Goal: Task Accomplishment & Management: Use online tool/utility

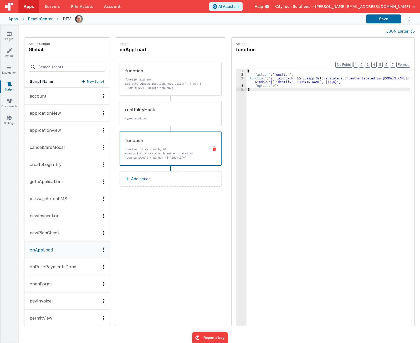
click at [274, 79] on div "{ "action" : "function" , "function" : "if (window.hj && vueapp.$store.state.au…" at bounding box center [331, 209] width 169 height 280
click at [236, 80] on div "3" at bounding box center [241, 79] width 11 height 7
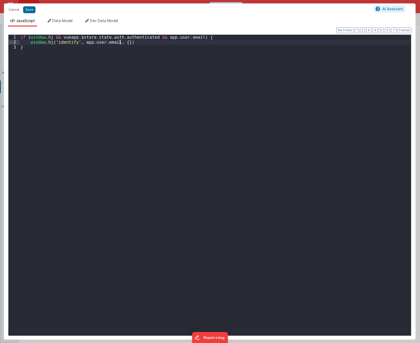
click at [120, 42] on div "if ( window . hj && vueapp . $store . state . auth . authenticated && app . use…" at bounding box center [215, 190] width 392 height 311
click at [103, 110] on div "if ( window . hj && vueapp . $store . state . auth . authenticated && app . use…" at bounding box center [215, 190] width 392 height 311
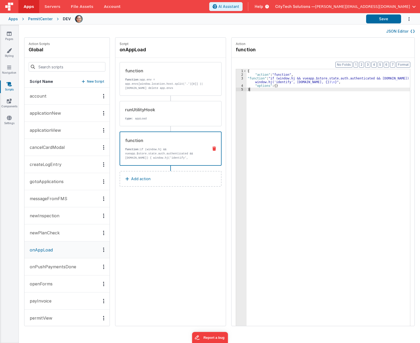
drag, startPoint x: 250, startPoint y: 113, endPoint x: 278, endPoint y: 120, distance: 29.0
click at [251, 113] on div "{ "action" : "function" , "function" : "if (window.hj && vueapp.$store.state.au…" at bounding box center [331, 209] width 169 height 280
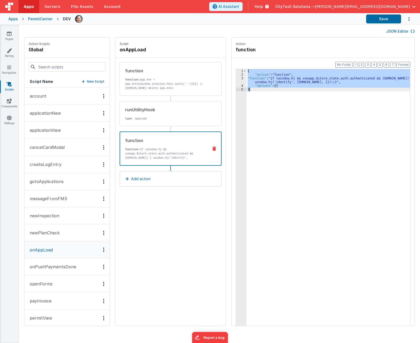
click at [261, 77] on div "{ "action" : "function" , "function" : "if (window.hj && vueapp.$store.state.au…" at bounding box center [329, 205] width 164 height 273
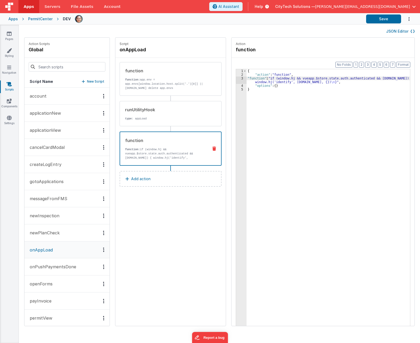
click at [37, 18] on div "PermitCenter" at bounding box center [40, 18] width 24 height 5
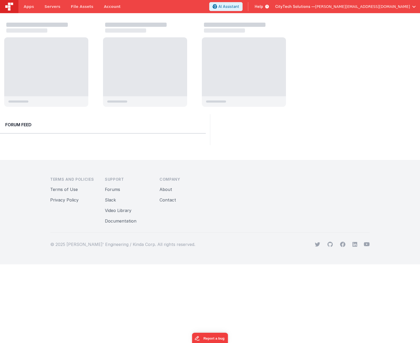
click at [93, 64] on div at bounding box center [152, 65] width 297 height 88
click at [28, 8] on span "Apps" at bounding box center [29, 6] width 10 height 5
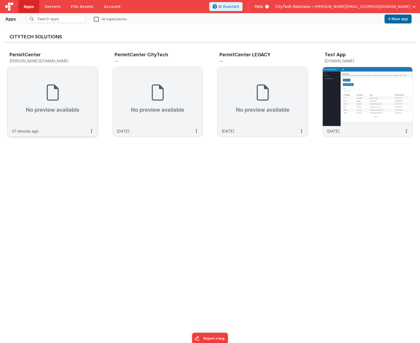
click at [54, 86] on img at bounding box center [53, 96] width 90 height 59
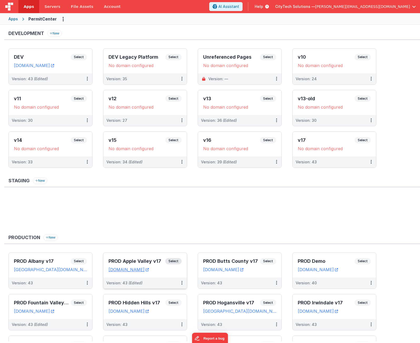
click at [177, 262] on span "Select" at bounding box center [173, 261] width 16 height 6
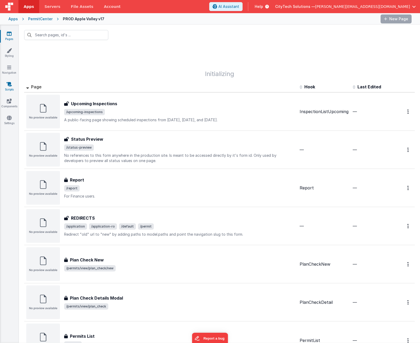
click at [8, 85] on icon at bounding box center [9, 83] width 5 height 5
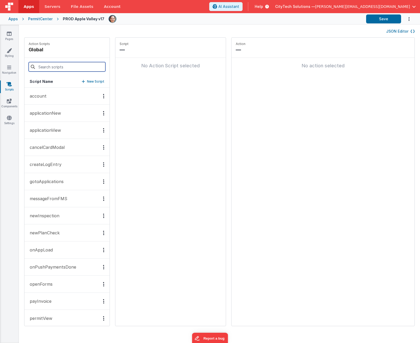
click at [64, 69] on input at bounding box center [67, 66] width 77 height 9
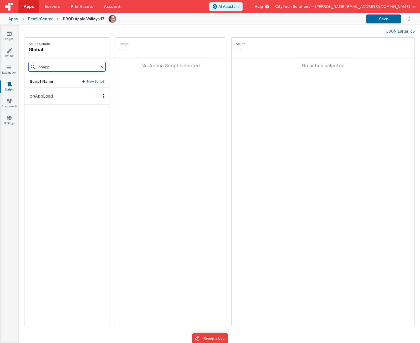
type input "onapp"
click at [46, 94] on p "onAppLoad" at bounding box center [40, 96] width 26 height 6
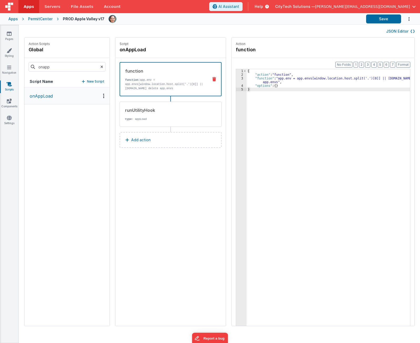
click at [146, 142] on button "Add action" at bounding box center [171, 140] width 102 height 16
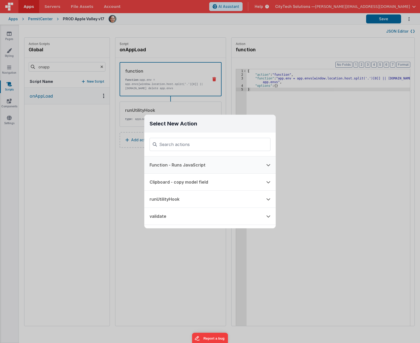
click at [167, 166] on button "Function - Runs JavaScript" at bounding box center [202, 164] width 117 height 17
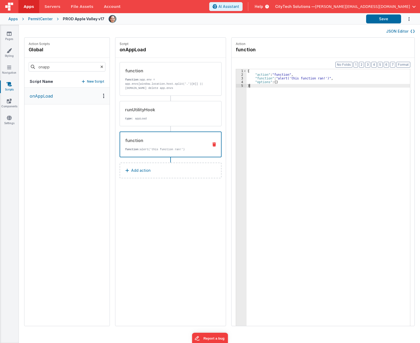
click at [281, 121] on div "{ "action" : "function" , "function" : "alert('this function ran!')" , "options…" at bounding box center [331, 209] width 169 height 280
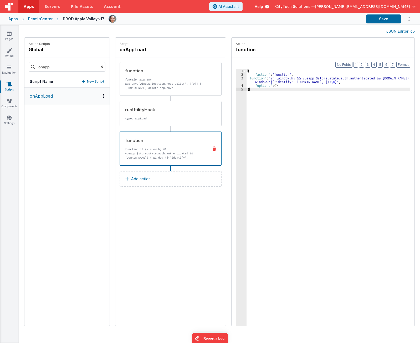
click at [288, 80] on div "{ "action" : "function" , "function" : "if (window.hj && vueapp.$store.state.au…" at bounding box center [331, 209] width 169 height 280
click at [237, 80] on div "3" at bounding box center [241, 79] width 11 height 7
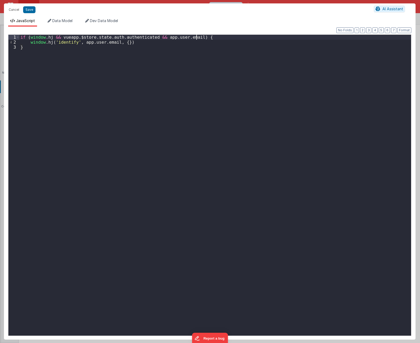
click at [226, 37] on div "if ( window . hj && vueapp . $store . state . auth . authenticated && app . use…" at bounding box center [215, 192] width 392 height 315
paste textarea
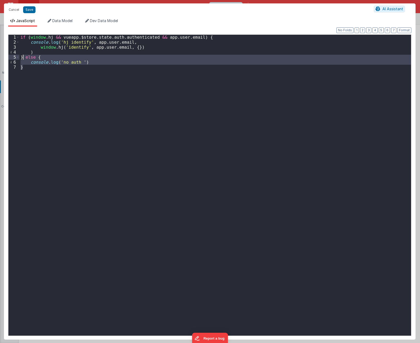
drag, startPoint x: 26, startPoint y: 74, endPoint x: 23, endPoint y: 59, distance: 14.7
click at [23, 59] on div "if ( window . hj && vueapp . $store . state . auth . authenticated && app . use…" at bounding box center [215, 192] width 392 height 315
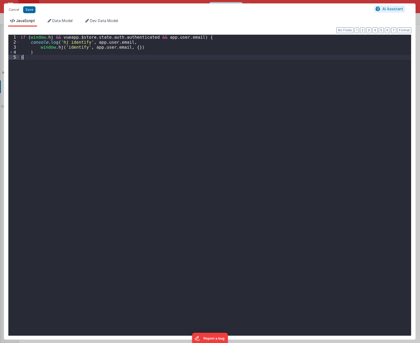
click at [76, 94] on div "if ( window . hj && vueapp . $store . state . auth . authenticated && app . use…" at bounding box center [215, 192] width 392 height 315
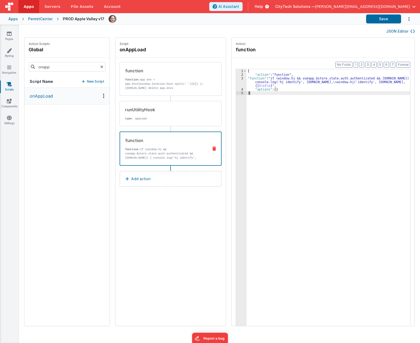
click at [351, 171] on div "{ "action" : "function" , "function" : "if (window.hj && vueapp.$store.state.au…" at bounding box center [331, 209] width 169 height 280
click at [75, 157] on div "onAppLoad" at bounding box center [66, 207] width 85 height 238
click at [95, 216] on div "onAppLoad" at bounding box center [66, 207] width 85 height 238
click at [146, 178] on button "Add action" at bounding box center [171, 179] width 102 height 16
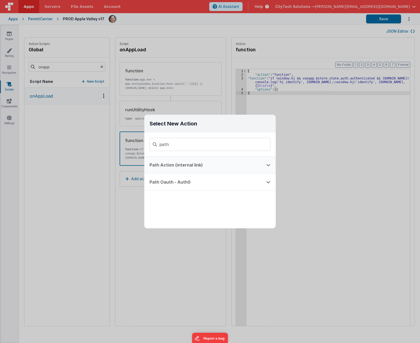
type input "path"
click at [194, 166] on button "Path Action (internal link)" at bounding box center [202, 164] width 117 height 17
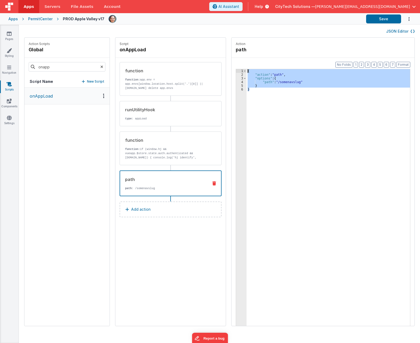
drag, startPoint x: 265, startPoint y: 95, endPoint x: 227, endPoint y: 67, distance: 47.2
click at [232, 67] on div "Format 7 6 5 4 3 2 1 No Folds 1 2 3 4 5 6 { "action" : "path" , "options" : { "…" at bounding box center [323, 202] width 183 height 288
click at [211, 181] on div "path path : /somenavslug" at bounding box center [171, 183] width 102 height 26
click at [212, 184] on icon at bounding box center [214, 183] width 4 height 4
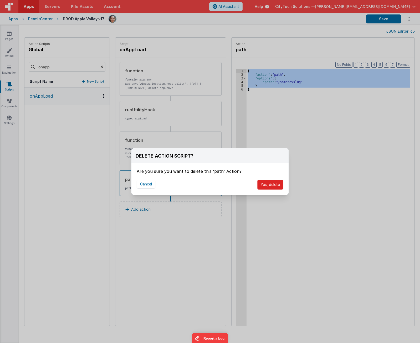
click at [267, 186] on button "Yes, delete" at bounding box center [270, 185] width 26 height 10
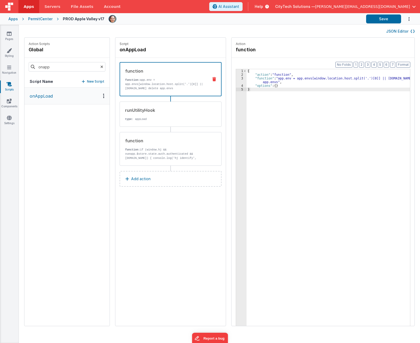
drag, startPoint x: 197, startPoint y: 231, endPoint x: 193, endPoint y: 180, distance: 51.4
click at [197, 231] on div "Script onAppLoad function function: app.env = app.envs[window.location.host.spl…" at bounding box center [170, 182] width 110 height 288
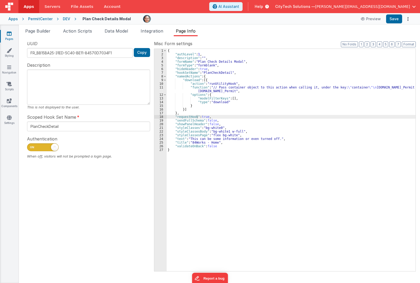
click at [44, 19] on div "PermitCenter" at bounding box center [40, 18] width 24 height 5
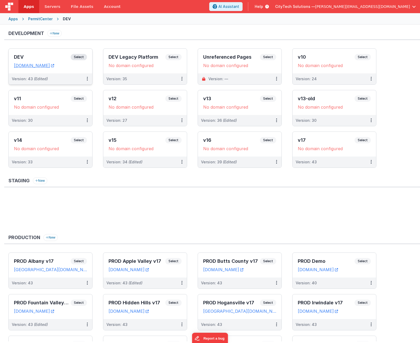
click at [82, 55] on span "Select" at bounding box center [79, 57] width 16 height 6
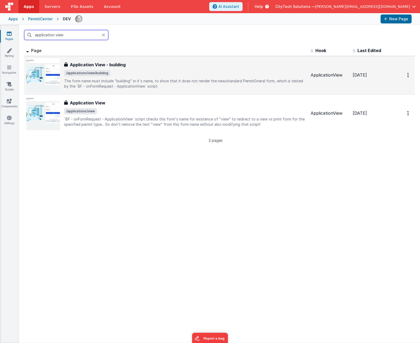
type input "application view"
click at [129, 77] on div "Application View - building Application View - building /applications/view/buil…" at bounding box center [185, 75] width 242 height 27
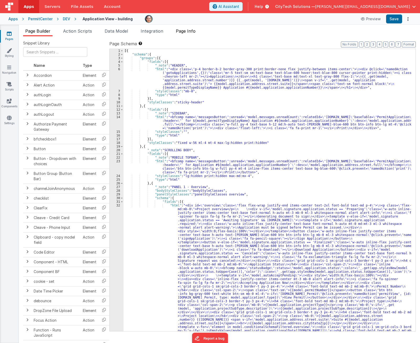
click at [187, 32] on span "Page Info" at bounding box center [186, 30] width 20 height 5
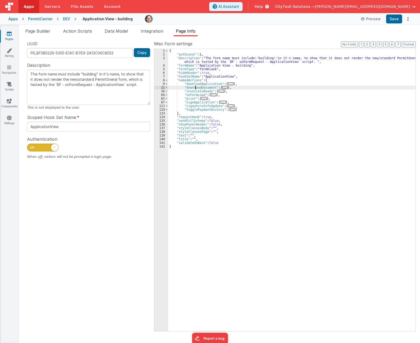
click at [195, 87] on div "{ "authLevel" : 1 , "description" : "The form name must include \" building \" …" at bounding box center [291, 193] width 247 height 289
click at [226, 76] on div "{ "authLevel" : 1 , "description" : "The form name must include \" building \" …" at bounding box center [291, 193] width 247 height 289
type input "download"
click at [222, 88] on span "..." at bounding box center [224, 87] width 5 height 3
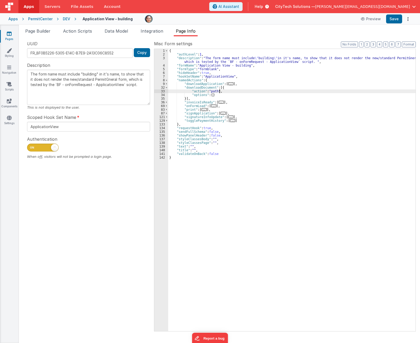
click at [229, 92] on div "{ "authLevel" : 1 , "description" : "The form name must include \" building \" …" at bounding box center [291, 193] width 247 height 289
click at [230, 88] on div "{ "authLevel" : 1 , "description" : "The form name must include \" building \" …" at bounding box center [291, 193] width 247 height 289
click at [204, 87] on div "{ "authLevel" : 1 , "description" : "The form name must include \" building \" …" at bounding box center [291, 193] width 247 height 289
click at [41, 31] on span "Page Builder" at bounding box center [37, 30] width 25 height 5
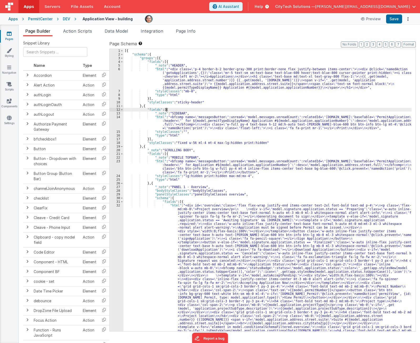
click at [207, 108] on div "[{ "schema" : { "groups" : [{ "fields" : [{ "_note" : "HEADER" , "html" : "<div…" at bounding box center [268, 260] width 288 height 422
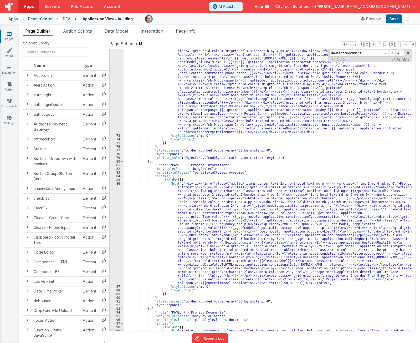
scroll to position [618, 0]
type input "downloadDocument"
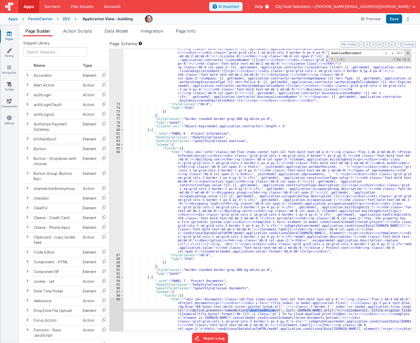
scroll to position [697, 0]
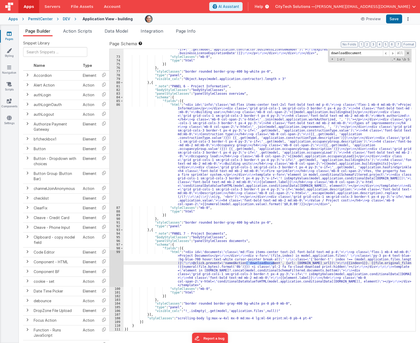
click at [251, 265] on div ""html" : "<div class= \" md:flex items-center text-2xl font-bold text-md border…" at bounding box center [268, 139] width 288 height 404
click at [116, 265] on div "99" at bounding box center [117, 268] width 14 height 37
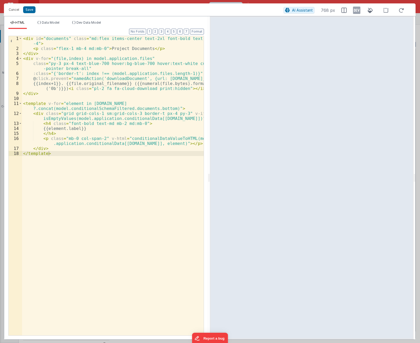
click at [116, 153] on div "< div id = "documents" class = "md:flex items-center text-2xl font-bold text-md…" at bounding box center [113, 193] width 182 height 314
type input "downloadDocument"
click at [161, 79] on div "< div id = "documents" class = "md:flex items-center text-2xl font-bold text-md…" at bounding box center [113, 193] width 182 height 314
click at [178, 76] on div "< div id = "documents" class = "md:flex items-center text-2xl font-bold text-md…" at bounding box center [113, 193] width 182 height 314
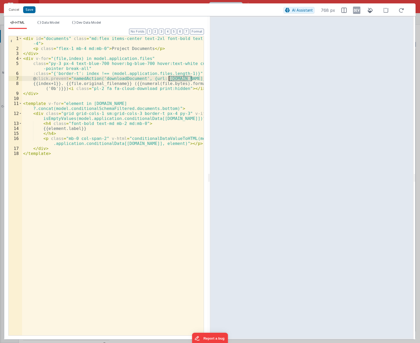
click at [178, 76] on div "< div id = "documents" class = "md:flex items-center text-2xl font-bold text-md…" at bounding box center [113, 193] width 182 height 314
drag, startPoint x: 14, startPoint y: 8, endPoint x: 156, endPoint y: 81, distance: 159.9
click at [156, 81] on div "Cancel Save AI Assistant 768 px HTML Data Model Dev Data Model Format 7 6 5 4 3…" at bounding box center [210, 171] width 412 height 336
click at [188, 79] on div "< div id = "documents" class = "md:flex items-center text-2xl font-bold text-md…" at bounding box center [113, 185] width 182 height 299
drag, startPoint x: 192, startPoint y: 78, endPoint x: 158, endPoint y: 77, distance: 34.2
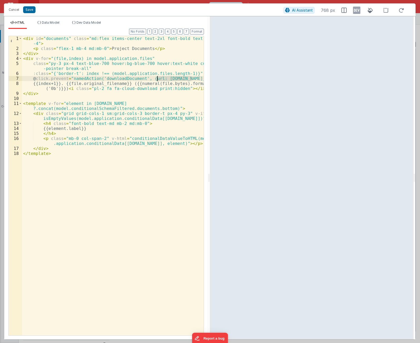
click at [158, 77] on div "< div id = "documents" class = "md:flex items-center text-2xl font-bold text-md…" at bounding box center [113, 193] width 182 height 314
click at [149, 79] on div "< div id = "documents" class = "md:flex items-center text-2xl font-bold text-md…" at bounding box center [113, 193] width 182 height 314
click at [149, 78] on div "< div id = "documents" class = "md:flex items-center text-2xl font-bold text-md…" at bounding box center [113, 193] width 182 height 314
click at [170, 78] on div "< div id = "documents" class = "md:flex items-center text-2xl font-bold text-md…" at bounding box center [113, 193] width 182 height 314
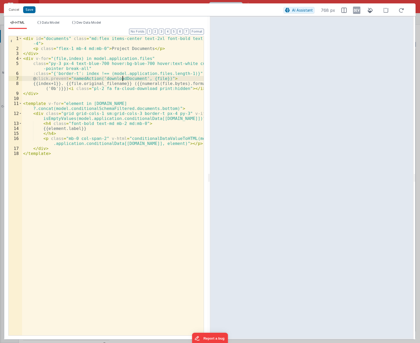
click at [123, 78] on div "< div id = "documents" class = "md:flex items-center text-2xl font-bold text-md…" at bounding box center [113, 193] width 182 height 314
click at [136, 78] on div "< div id = "documents" class = "md:flex items-center text-2xl font-bold text-md…" at bounding box center [113, 185] width 182 height 299
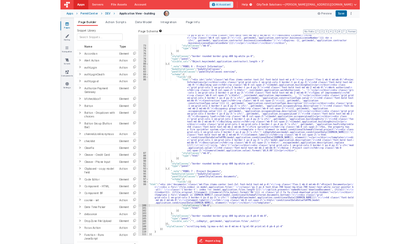
scroll to position [690, 0]
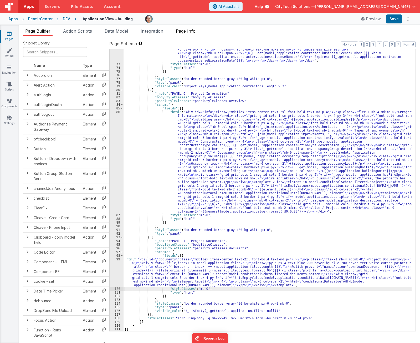
click at [193, 31] on span "Page Info" at bounding box center [186, 30] width 20 height 5
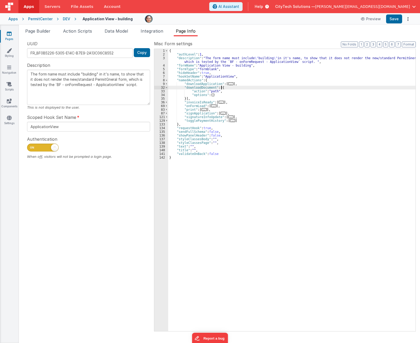
click at [229, 88] on div "{ "authLevel" : 1 , "description" : "The form name must include \" building \" …" at bounding box center [291, 193] width 247 height 289
click at [231, 94] on div "{ "authLevel" : 1 , "description" : "The form name must include \" building \" …" at bounding box center [291, 193] width 247 height 289
click at [234, 90] on div "{ "authLevel" : 1 , "description" : "The form name must include \" building \" …" at bounding box center [291, 193] width 247 height 289
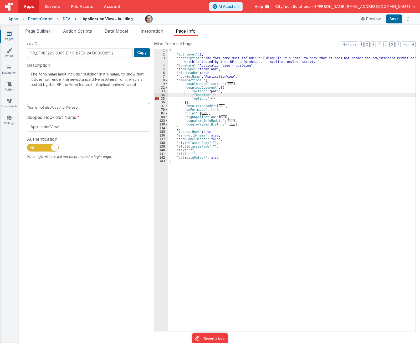
paste textarea
click at [208, 96] on div "{ "authLevel" : 1 , "description" : "The form name must include \" building \" …" at bounding box center [291, 193] width 247 height 289
click at [234, 91] on div "{ "authLevel" : 1 , "description" : "The form name must include \" building \" …" at bounding box center [291, 193] width 247 height 289
click at [211, 91] on div "{ "authLevel" : 1 , "description" : "The form name must include \" building \" …" at bounding box center [291, 193] width 247 height 289
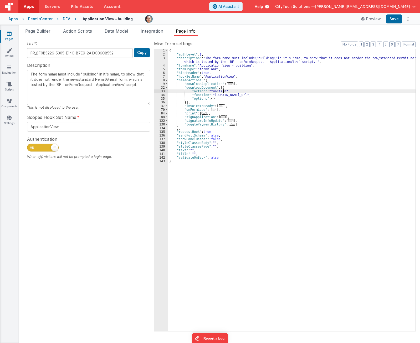
click at [236, 87] on div "{ "authLevel" : 1 , "description" : "The form name must include \" building \" …" at bounding box center [291, 193] width 247 height 289
click at [230, 96] on div "{ "authLevel" : 1 , "description" : "The form name must include \" building \" …" at bounding box center [291, 193] width 247 height 289
click at [160, 95] on div "34" at bounding box center [161, 95] width 14 height 4
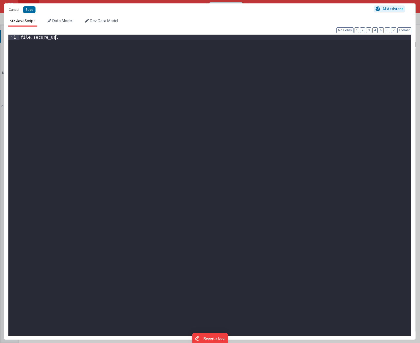
click at [75, 45] on div "file . secure_url" at bounding box center [215, 190] width 392 height 311
click at [96, 125] on div "file . secure_url" at bounding box center [215, 190] width 392 height 311
click at [223, 46] on div "// Pass file object to this action when calling it, under the key: "file" file …" at bounding box center [215, 190] width 392 height 311
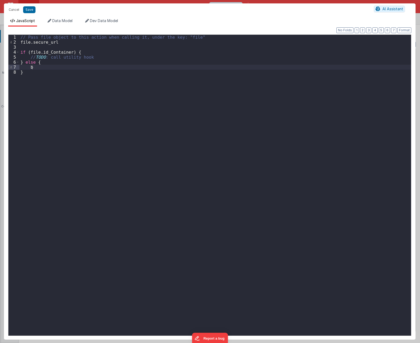
click at [236, 125] on div "// Pass file object to this action when calling it, under the key: "file" file …" at bounding box center [215, 190] width 392 height 311
click at [86, 65] on div "// Pass file object to this action when calling it, under the key: "file" file …" at bounding box center [215, 190] width 392 height 311
click at [125, 68] on div "// Pass file object to this action when calling it, under the key: "file" file …" at bounding box center [215, 190] width 392 height 311
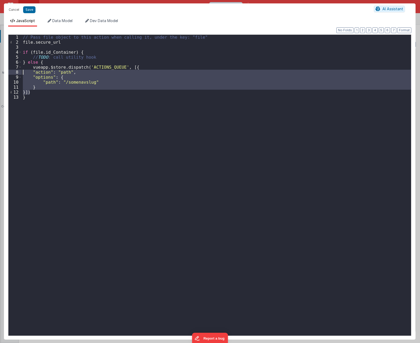
drag, startPoint x: 34, startPoint y: 93, endPoint x: 21, endPoint y: 71, distance: 25.2
click at [21, 71] on div "1 2 3 4 5 6 7 8 9 10 11 12 13 // Pass file object to this action when calling i…" at bounding box center [209, 184] width 403 height 301
click at [50, 85] on div "// Pass file object to this action when calling it, under the key: "file" file …" at bounding box center [216, 185] width 389 height 301
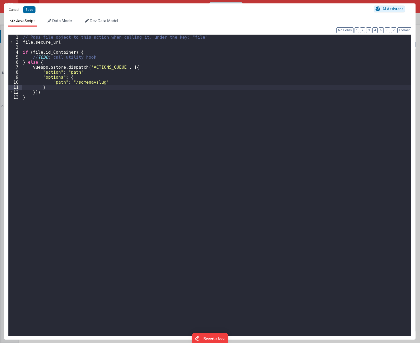
click at [51, 81] on div "// Pass file object to this action when calling it, under the key: "file" file …" at bounding box center [216, 190] width 389 height 311
click at [95, 76] on div "// Pass file object to this action when calling it, under the key: "file" file …" at bounding box center [216, 190] width 389 height 311
drag, startPoint x: 62, startPoint y: 43, endPoint x: 16, endPoint y: 43, distance: 46.3
click at [16, 43] on div "1 2 3 4 5 6 7 8 9 10 11 12 13 // Pass file object to this action when calling i…" at bounding box center [209, 184] width 403 height 301
drag, startPoint x: 108, startPoint y: 84, endPoint x: 69, endPoint y: 83, distance: 38.7
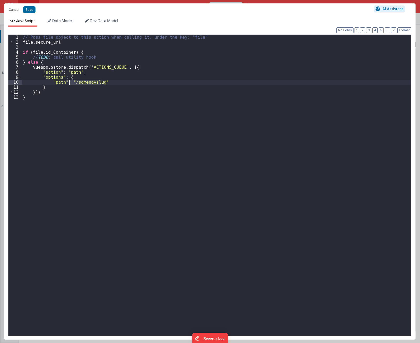
click at [69, 83] on div "// Pass file object to this action when calling it, under the key: "file" file …" at bounding box center [216, 190] width 389 height 311
drag, startPoint x: 79, startPoint y: 119, endPoint x: 74, endPoint y: 110, distance: 10.4
click at [79, 119] on div "// Pass file object to this action when calling it, under the key: "file" file …" at bounding box center [216, 190] width 389 height 311
click at [65, 62] on div "// Pass file object to this action when calling it, under the key: "file" file …" at bounding box center [216, 190] width 389 height 311
click at [58, 107] on div "// Pass file object to this action when calling it, under the key: "file" file …" at bounding box center [216, 190] width 389 height 311
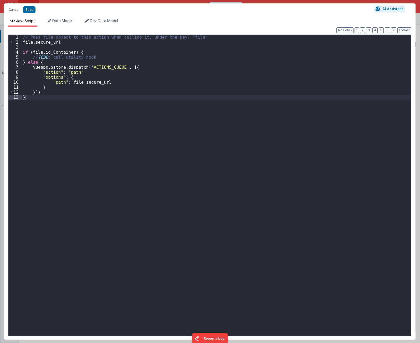
click at [100, 107] on div "// Pass file object to this action when calling it, under the key: "file" file …" at bounding box center [216, 190] width 389 height 311
click at [123, 56] on div "// Pass file object to this action when calling it, under the key: "file" file …" at bounding box center [216, 190] width 389 height 311
drag, startPoint x: 126, startPoint y: 129, endPoint x: 108, endPoint y: 71, distance: 61.4
click at [125, 128] on div "// Pass file object to this action when calling it, under the key: "file" file …" at bounding box center [216, 190] width 389 height 311
drag, startPoint x: 64, startPoint y: 42, endPoint x: 11, endPoint y: 44, distance: 52.9
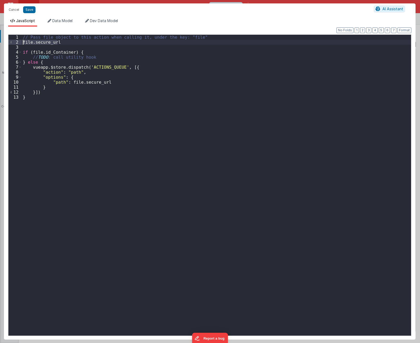
click at [11, 44] on div "1 2 3 4 5 6 7 8 9 10 11 12 13 // Pass file object to this action when calling i…" at bounding box center [209, 184] width 403 height 301
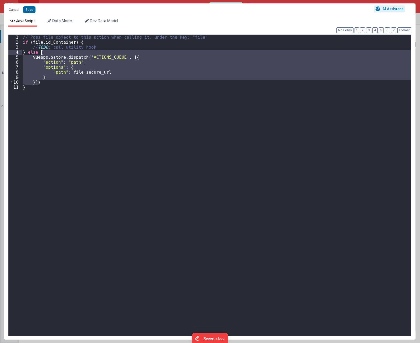
drag, startPoint x: 60, startPoint y: 81, endPoint x: 59, endPoint y: 53, distance: 28.7
click at [59, 53] on div "// Pass file object to this action when calling it, under the key: "file" if ( …" at bounding box center [216, 190] width 389 height 311
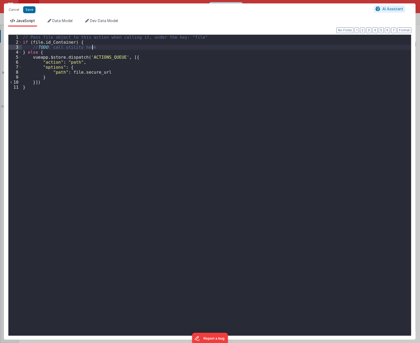
click at [104, 45] on div "// Pass file object to this action when calling it, under the key: "file" if ( …" at bounding box center [216, 190] width 389 height 311
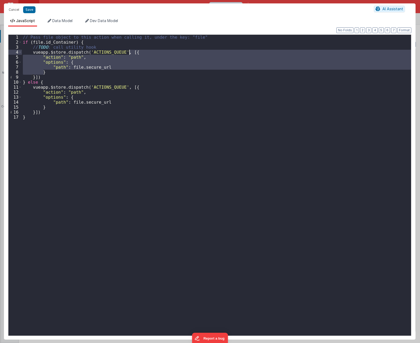
drag, startPoint x: 69, startPoint y: 73, endPoint x: 150, endPoint y: 53, distance: 83.5
click at [150, 53] on div "// Pass file object to this action when calling it, under the key: "file" if ( …" at bounding box center [216, 190] width 389 height 311
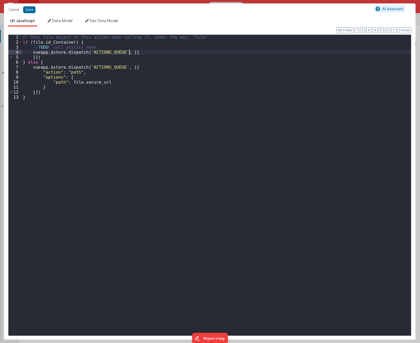
click at [151, 53] on div "// Pass file object to this action when calling it, under the key: "file" if ( …" at bounding box center [216, 190] width 389 height 311
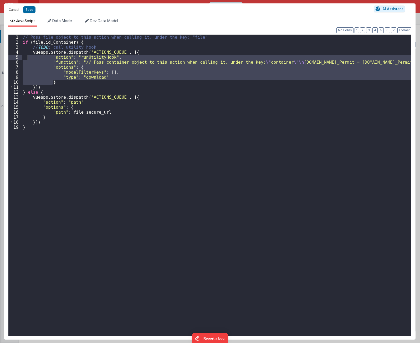
drag, startPoint x: 56, startPoint y: 82, endPoint x: 28, endPoint y: 59, distance: 35.6
click at [28, 59] on div "// Pass file object to this action when calling it, under the key: "file" if ( …" at bounding box center [216, 190] width 389 height 311
click at [84, 57] on div "// Pass file object to this action when calling it, under the key: "file" if ( …" at bounding box center [216, 185] width 389 height 301
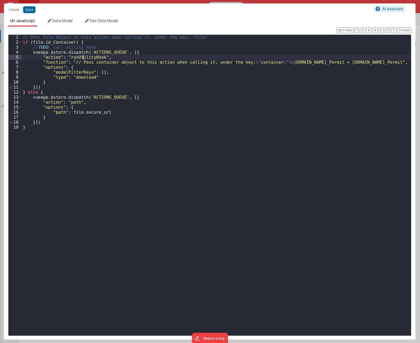
click at [84, 57] on div "// Pass file object to this action when calling it, under the key: "file" if ( …" at bounding box center [216, 190] width 389 height 311
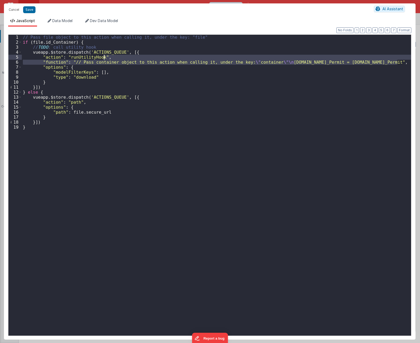
drag, startPoint x: 400, startPoint y: 62, endPoint x: 399, endPoint y: 58, distance: 4.4
click at [399, 58] on div "// Pass file object to this action when calling it, under the key: "file" if ( …" at bounding box center [216, 190] width 389 height 311
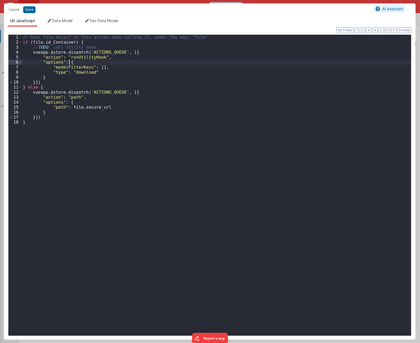
click at [69, 68] on div "// Pass file object to this action when calling it, under the key: "file" if ( …" at bounding box center [216, 190] width 389 height 311
click at [85, 72] on div "// Pass file object to this action when calling it, under the key: "file" if ( …" at bounding box center [216, 190] width 389 height 311
click at [109, 70] on div "// Pass file object to this action when calling it, under the key: "file" if ( …" at bounding box center [216, 190] width 389 height 311
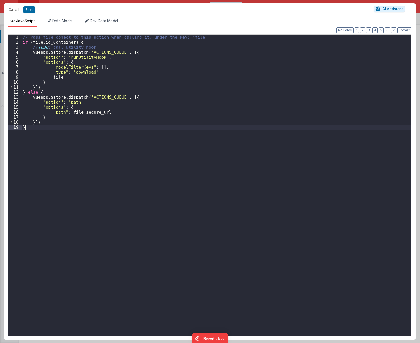
click at [112, 167] on div "// Pass file object to this action when calling it, under the key: "file" if ( …" at bounding box center [216, 190] width 389 height 311
click at [111, 176] on div "// Pass file object to this action when calling it, under the key: "file" if ( …" at bounding box center [216, 190] width 389 height 311
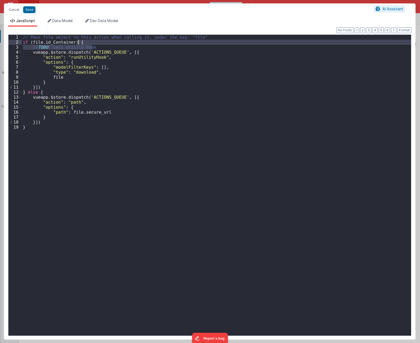
click at [95, 43] on div "// Pass file object to this action when calling it, under the key: "file" if ( …" at bounding box center [216, 190] width 389 height 311
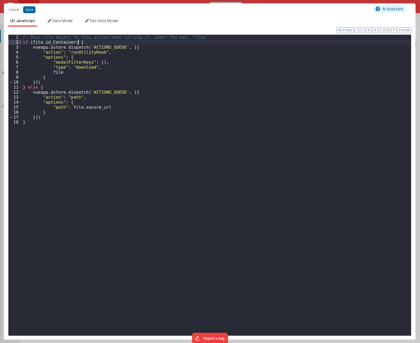
click at [86, 66] on div "// Pass file object to this action when calling it, under the key: "file" if ( …" at bounding box center [216, 190] width 389 height 311
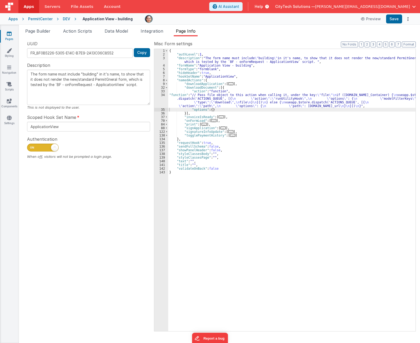
click at [204, 87] on div "{ "authLevel" : 1 , "description" : "The form name must include \" building \" …" at bounding box center [291, 193] width 247 height 289
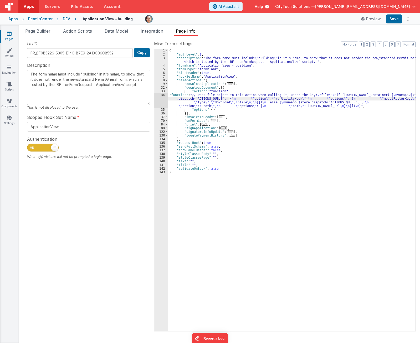
drag, startPoint x: 218, startPoint y: 98, endPoint x: 214, endPoint y: 99, distance: 4.0
click at [218, 98] on div "{ "authLevel" : 1 , "description" : "The form name must include \" building \" …" at bounding box center [291, 193] width 247 height 289
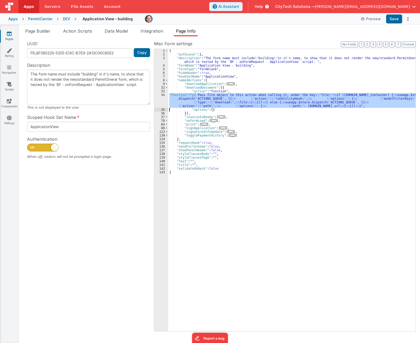
click at [162, 101] on div "34" at bounding box center [161, 100] width 14 height 15
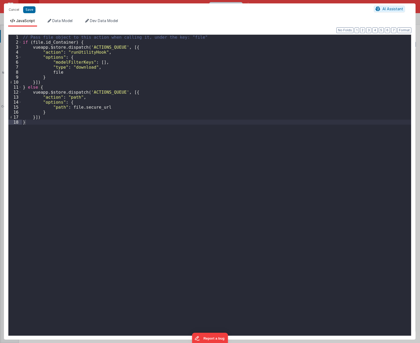
drag, startPoint x: 115, startPoint y: 65, endPoint x: 109, endPoint y: 67, distance: 6.0
click at [114, 65] on div "// Pass file object to this action when calling it, under the key: "file" if ( …" at bounding box center [216, 190] width 389 height 311
click at [88, 66] on div "// Pass file object to this action when calling it, under the key: "file" if ( …" at bounding box center [216, 190] width 389 height 311
click at [107, 90] on div "// Pass file object to this action when calling it, under the key: "file" if ( …" at bounding box center [216, 190] width 389 height 311
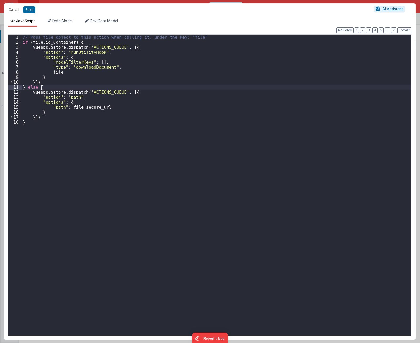
click at [74, 86] on div "// Pass file object to this action when calling it, under the key: "file" if ( …" at bounding box center [216, 190] width 389 height 311
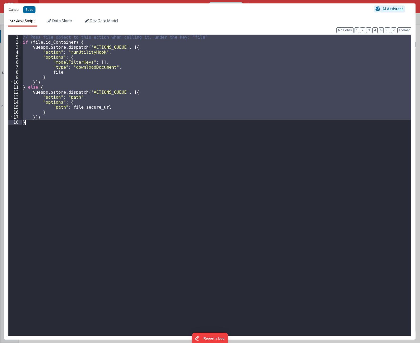
click at [91, 158] on div "// Pass file object to this action when calling it, under the key: "file" if ( …" at bounding box center [216, 185] width 389 height 301
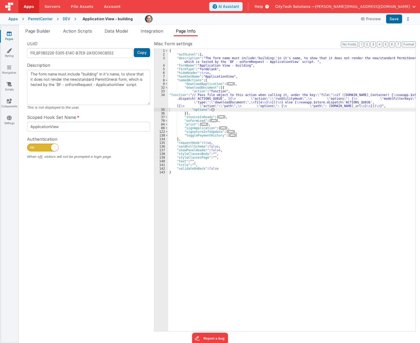
click at [268, 81] on div "{ "authLevel" : 1 , "description" : "The form name must include \" building \" …" at bounding box center [291, 193] width 247 height 289
click at [260, 89] on div "{ "authLevel" : 1 , "description" : "The form name must include \" building \" …" at bounding box center [291, 193] width 247 height 289
click at [248, 283] on div "{ "authLevel" : 1 , "description" : "The form name must include \" building \" …" at bounding box center [291, 193] width 247 height 289
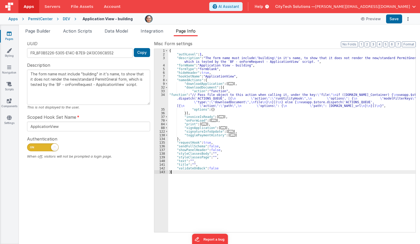
click at [256, 186] on div "{ "authLevel" : 1 , "description" : "The form name must include \" building \" …" at bounding box center [291, 144] width 247 height 191
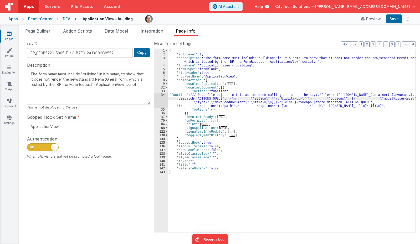
drag, startPoint x: 257, startPoint y: 99, endPoint x: 210, endPoint y: 97, distance: 47.4
click at [257, 99] on div "{ "authLevel" : 1 , "description" : "The form name must include \" building \" …" at bounding box center [291, 144] width 247 height 191
click at [407, 43] on button "Format" at bounding box center [409, 45] width 14 height 6
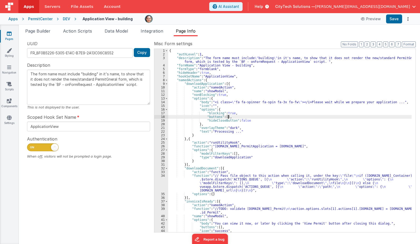
drag, startPoint x: 284, startPoint y: 118, endPoint x: 329, endPoint y: 17, distance: 109.9
click at [284, 115] on div "{ "authLevel" : 1 , "description" : "The form name must include \" building \" …" at bounding box center [289, 144] width 243 height 191
click at [397, 17] on button "Save" at bounding box center [394, 18] width 16 height 9
click at [77, 205] on div "UUID FR_8F0B5226-5305-E14C-B7E9-2A13C06C8552 Copy Description The form name mus…" at bounding box center [88, 136] width 131 height 192
click at [261, 180] on div "{ "authLevel" : 1 , "description" : "The form name must include \" building \" …" at bounding box center [289, 144] width 243 height 191
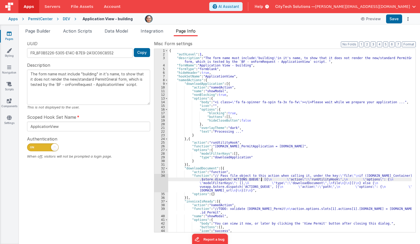
click at [261, 137] on div "{ "authLevel" : 1 , "description" : "The form name must include \" building \" …" at bounding box center [289, 144] width 243 height 191
click at [69, 221] on div "UUID FR_8F0B5226-5305-E14C-B7E9-2A13C06C8552 Copy Description The form name mus…" at bounding box center [88, 136] width 131 height 192
click at [101, 192] on div "UUID FR_8F0B5226-5305-E14C-B7E9-2A13C06C8552 Copy Description The form name mus…" at bounding box center [88, 136] width 131 height 192
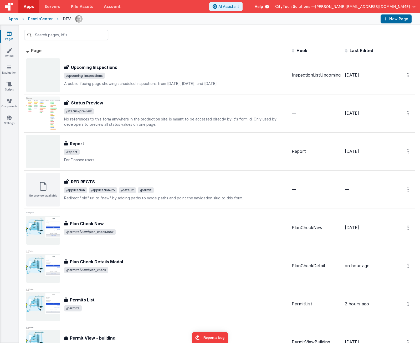
click at [360, 49] on span "Last Edited" at bounding box center [362, 50] width 24 height 5
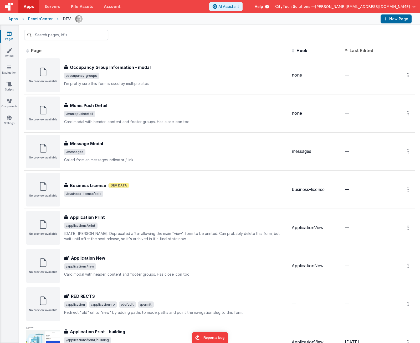
click at [360, 49] on span "Last Edited" at bounding box center [362, 50] width 24 height 5
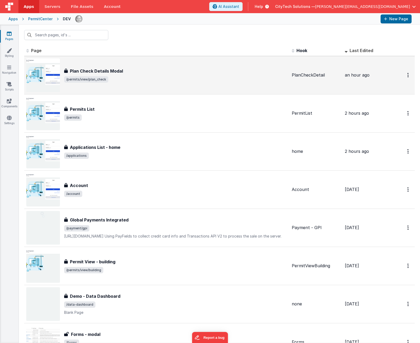
click at [120, 84] on div "Plan Check Details Modal Plan Check Details Modal /permits/view/plan_check" at bounding box center [156, 75] width 261 height 34
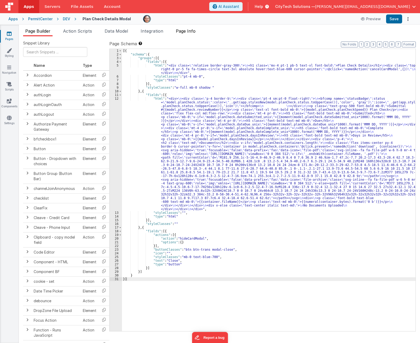
click at [192, 31] on span "Page Info" at bounding box center [186, 30] width 20 height 5
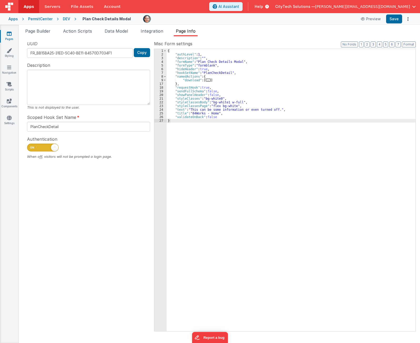
click at [218, 78] on div "{ "authLevel" : 1 , "description" : "" , "formName" : "Plan Check Details Modal…" at bounding box center [291, 193] width 249 height 289
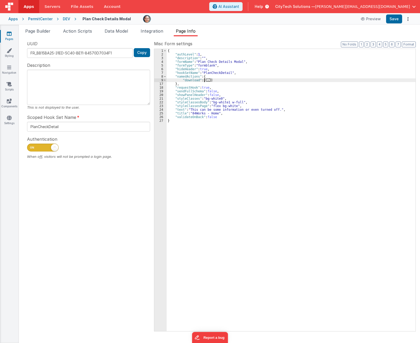
click at [207, 79] on span "..." at bounding box center [208, 80] width 5 height 3
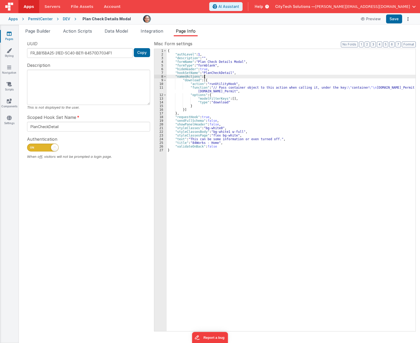
click at [213, 76] on div "{ "authLevel" : 1 , "description" : "" , "formName" : "Plan Check Details Modal…" at bounding box center [291, 193] width 249 height 289
click at [211, 89] on div "{ "authLevel" : 1 , "description" : "" , "formName" : "Plan Check Details Modal…" at bounding box center [291, 193] width 249 height 289
click at [202, 82] on div "{ "authLevel" : 1 , "description" : "" , "formName" : "Plan Check Details Modal…" at bounding box center [291, 193] width 249 height 289
click at [197, 84] on div "{ "authLevel" : 1 , "description" : "" , "formName" : "Plan Check Details Modal…" at bounding box center [291, 193] width 249 height 289
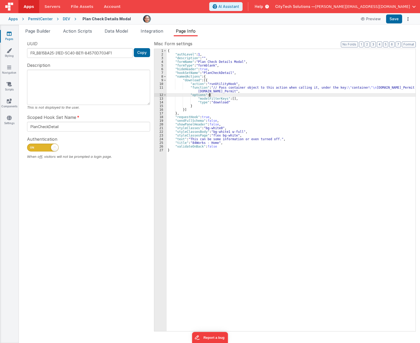
click at [221, 94] on div "{ "authLevel" : 1 , "description" : "" , "formName" : "Plan Check Details Modal…" at bounding box center [291, 193] width 249 height 289
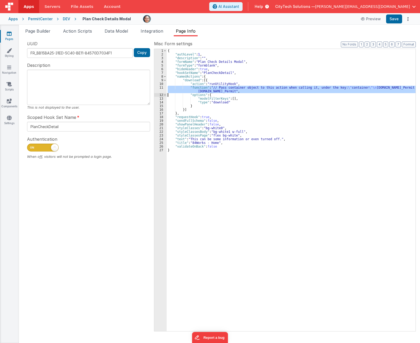
click at [160, 90] on div "11" at bounding box center [160, 89] width 12 height 7
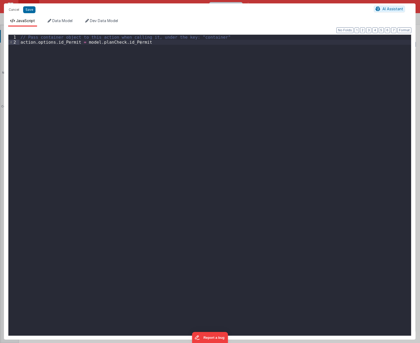
click at [166, 64] on div "// Pass container object to this action when calling it, under the key: "contai…" at bounding box center [215, 190] width 392 height 311
drag, startPoint x: 140, startPoint y: 100, endPoint x: 137, endPoint y: 108, distance: 8.9
click at [142, 102] on div "// Pass container object to this action when calling it, under the key: "contai…" at bounding box center [215, 190] width 392 height 311
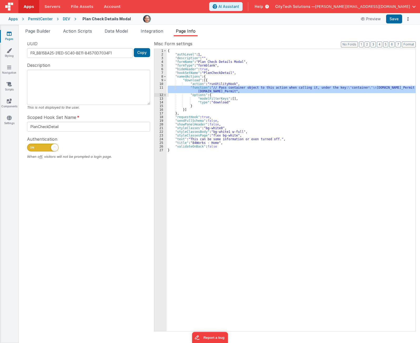
click at [228, 80] on div "{ "authLevel" : 1 , "description" : "" , "formName" : "Plan Check Details Modal…" at bounding box center [291, 193] width 249 height 289
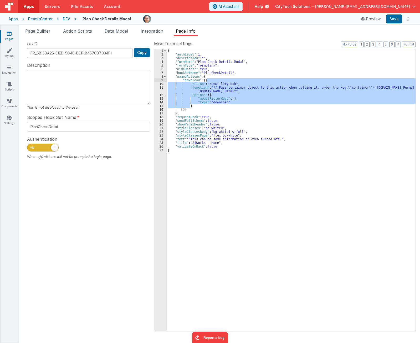
drag, startPoint x: 197, startPoint y: 105, endPoint x: 215, endPoint y: 79, distance: 31.9
click at [215, 79] on div "{ "authLevel" : 1 , "description" : "" , "formName" : "Plan Check Details Modal…" at bounding box center [291, 193] width 249 height 289
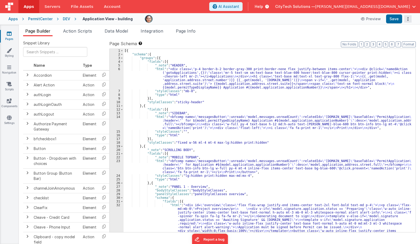
click at [409, 18] on button "Options" at bounding box center [407, 18] width 7 height 7
click at [394, 40] on link "Rollback" at bounding box center [388, 40] width 46 height 10
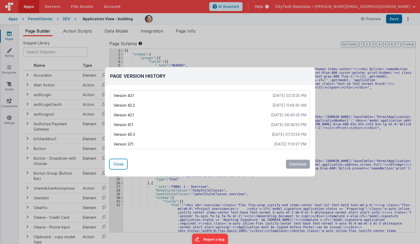
click at [122, 166] on button "Close" at bounding box center [118, 164] width 17 height 9
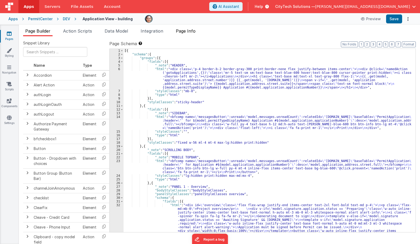
click at [192, 30] on span "Page Info" at bounding box center [186, 30] width 20 height 5
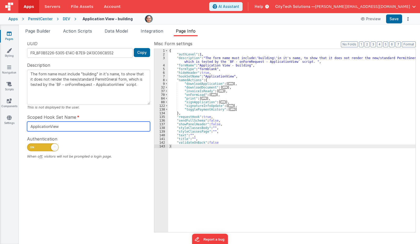
click at [70, 128] on input "ApplicationView" at bounding box center [88, 127] width 123 height 10
click at [66, 199] on div "UUID FR_8F0B5226-5305-E14C-B7E9-2A13C06C8552 Copy Description The form name mus…" at bounding box center [88, 136] width 131 height 192
click at [263, 6] on span "Help" at bounding box center [259, 6] width 8 height 5
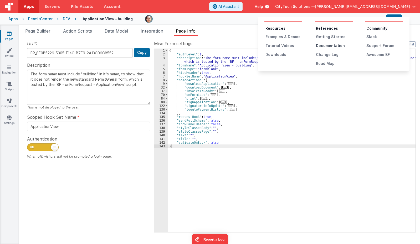
click at [331, 45] on div "Documentation" at bounding box center [334, 45] width 37 height 5
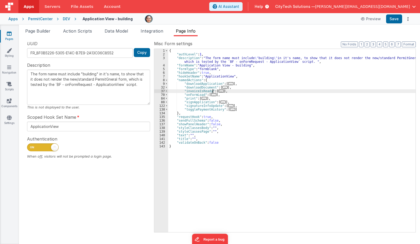
click at [213, 92] on div "{ "authLevel" : 1 , "description" : "The form name must include \" building \" …" at bounding box center [291, 144] width 247 height 191
click at [222, 86] on span "..." at bounding box center [224, 87] width 5 height 3
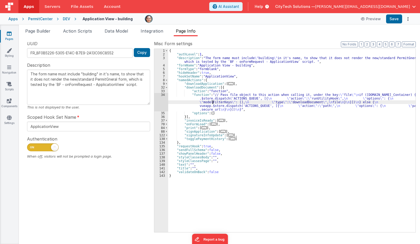
click at [213, 101] on div "{ "authLevel" : 1 , "description" : "The form name must include \" building \" …" at bounding box center [291, 144] width 247 height 191
click at [159, 101] on div "34" at bounding box center [161, 102] width 14 height 18
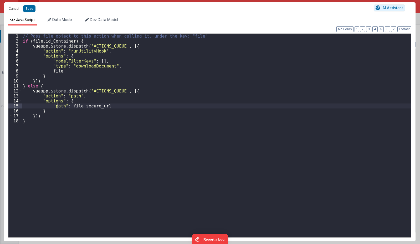
click at [58, 105] on div "// Pass file object to this action when calling it, under the key: "file" if ( …" at bounding box center [216, 141] width 389 height 214
click at [70, 151] on div "// Pass file object to this action when calling it, under the key: "file" if ( …" at bounding box center [216, 141] width 389 height 214
click at [60, 146] on div "// Pass file object to this action when calling it, under the key: "file" if ( …" at bounding box center [216, 141] width 389 height 214
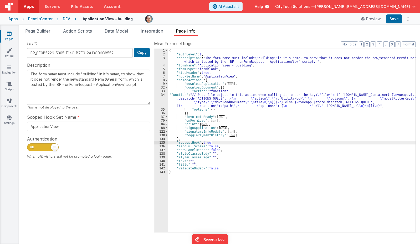
click at [228, 144] on div "{ "authLevel" : 1 , "description" : "The form name must include \" building \" …" at bounding box center [291, 144] width 247 height 191
click at [78, 198] on div "UUID FR_8F0B5226-5305-E14C-B7E9-2A13C06C8552 Copy Description The form name mus…" at bounding box center [88, 136] width 131 height 192
drag, startPoint x: 104, startPoint y: 201, endPoint x: 106, endPoint y: 195, distance: 6.1
click at [104, 201] on div "UUID FR_8F0B5226-5305-E14C-B7E9-2A13C06C8552 Copy Description The form name mus…" at bounding box center [88, 136] width 131 height 192
click at [406, 19] on icon "Options" at bounding box center [407, 19] width 7 height 0
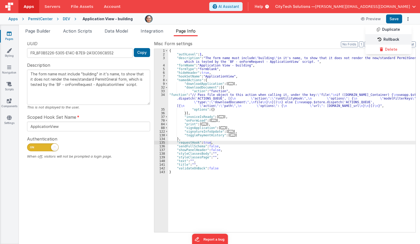
click at [395, 42] on link "Rollback" at bounding box center [388, 40] width 46 height 10
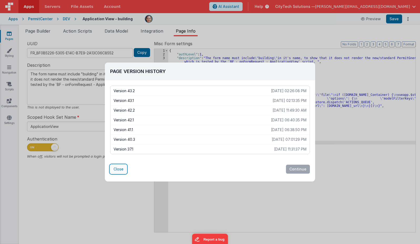
click at [120, 171] on button "Close" at bounding box center [118, 169] width 17 height 9
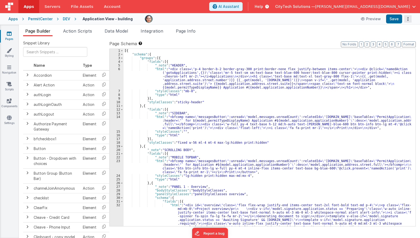
click at [408, 19] on icon "Options" at bounding box center [407, 19] width 7 height 0
click at [398, 42] on link "Rollback" at bounding box center [388, 40] width 46 height 10
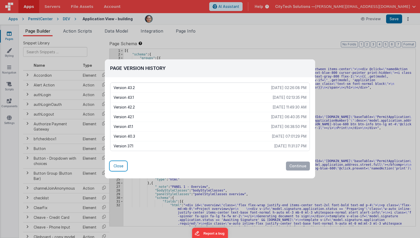
drag, startPoint x: 120, startPoint y: 165, endPoint x: 227, endPoint y: 197, distance: 111.9
click at [120, 165] on button "Close" at bounding box center [118, 166] width 17 height 9
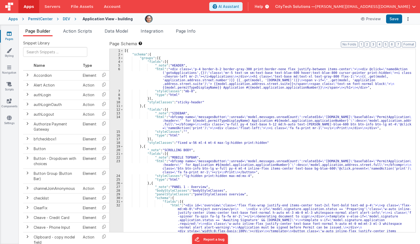
click at [217, 184] on div "[{ "schema" : { "groups" : [{ "fields" : [{ "_note" : "HEADER" , "html" : "<div…" at bounding box center [268, 210] width 288 height 323
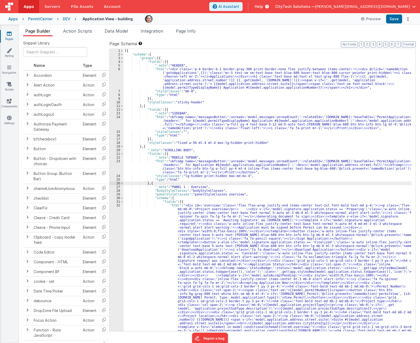
click at [288, 100] on div "[{ "schema" : { "groups" : [{ "fields" : [{ "_note" : "HEADER" , "html" : "<div…" at bounding box center [268, 260] width 288 height 422
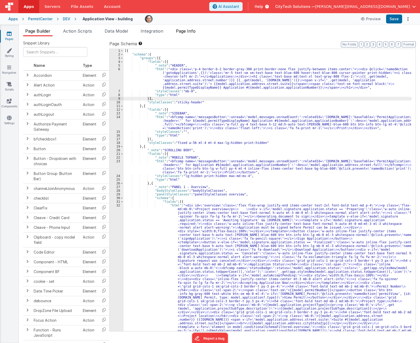
click at [189, 32] on span "Page Info" at bounding box center [186, 30] width 20 height 5
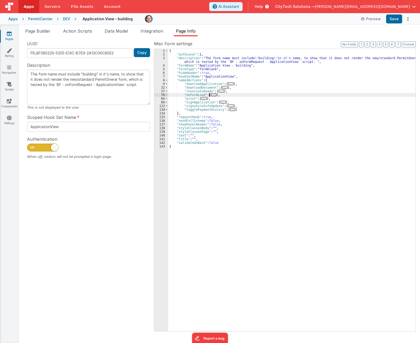
click at [212, 96] on span "..." at bounding box center [213, 94] width 5 height 3
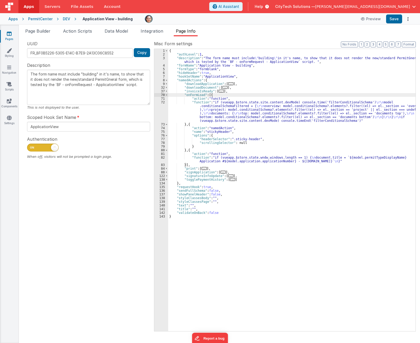
click at [212, 96] on div "{ "authLevel" : 1 , "description" : "The form name must include \" building \" …" at bounding box center [291, 193] width 247 height 289
click at [222, 87] on span "..." at bounding box center [224, 87] width 5 height 3
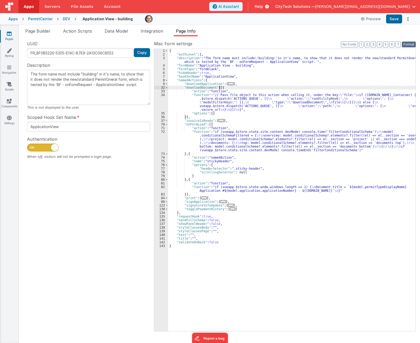
click at [413, 44] on button "Format" at bounding box center [409, 45] width 14 height 6
click at [368, 45] on button "2" at bounding box center [367, 45] width 5 height 6
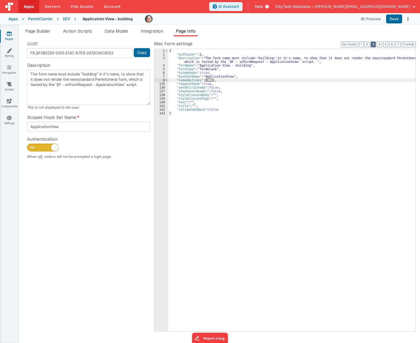
click at [375, 44] on button "3" at bounding box center [373, 45] width 5 height 6
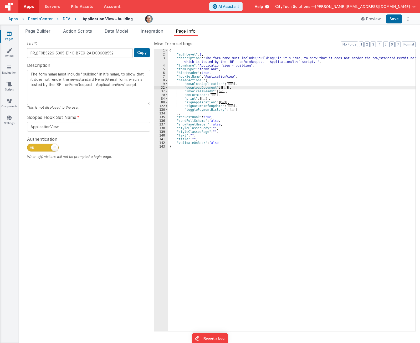
click at [223, 87] on span "..." at bounding box center [224, 87] width 5 height 3
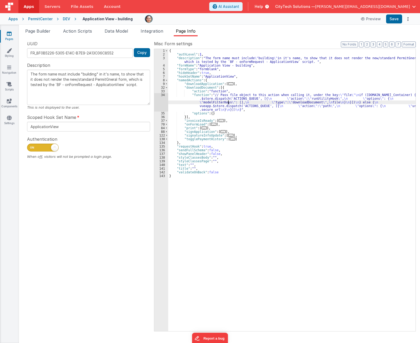
click at [228, 101] on div "{ "authLevel" : 1 , "description" : "The form name must include \" building \" …" at bounding box center [291, 193] width 247 height 289
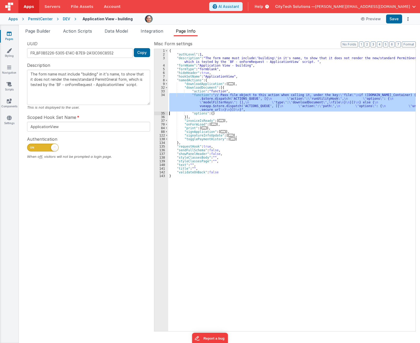
click at [161, 101] on div "34" at bounding box center [161, 102] width 14 height 18
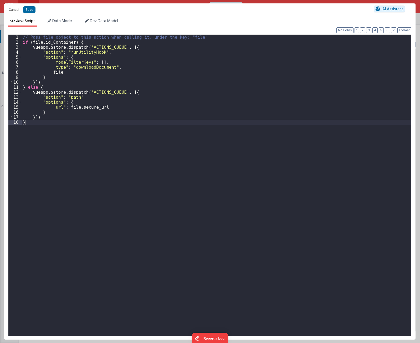
click at [99, 60] on div "// Pass file object to this action when calling it, under the key: "file" if ( …" at bounding box center [216, 190] width 389 height 311
click at [109, 38] on div "// Pass file object to this action when calling it, under the key: "file" if ( …" at bounding box center [216, 190] width 389 height 311
click at [104, 62] on div "// Pass file object to this action when calling it, under the key: "file" if ( …" at bounding box center [216, 190] width 389 height 311
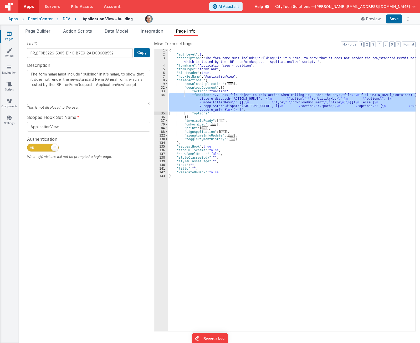
click at [399, 216] on div "{ "authLevel" : 1 , "description" : "The form name must include \" building \" …" at bounding box center [291, 193] width 247 height 289
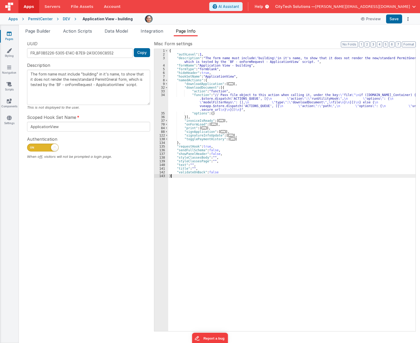
click at [293, 110] on div "{ "authLevel" : 1 , "description" : "The form name must include \" building \" …" at bounding box center [291, 193] width 247 height 289
drag, startPoint x: 239, startPoint y: 101, endPoint x: 188, endPoint y: 101, distance: 50.2
click at [238, 101] on div "{ "authLevel" : 1 , "description" : "The form name must include \" building \" …" at bounding box center [291, 193] width 247 height 289
click at [162, 101] on div "34" at bounding box center [161, 102] width 14 height 18
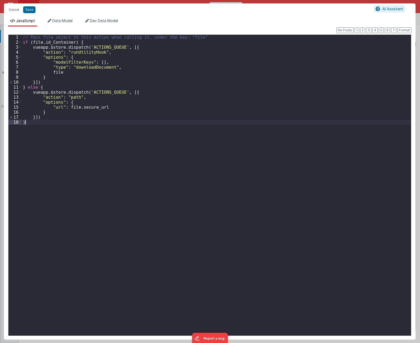
drag, startPoint x: 57, startPoint y: 129, endPoint x: 61, endPoint y: 100, distance: 29.6
click at [56, 123] on div "// Pass file object to this action when calling it, under the key: "file" if ( …" at bounding box center [216, 190] width 389 height 311
click at [118, 151] on div "// Pass file object to this action when calling it, under the key: "file" if ( …" at bounding box center [216, 190] width 389 height 311
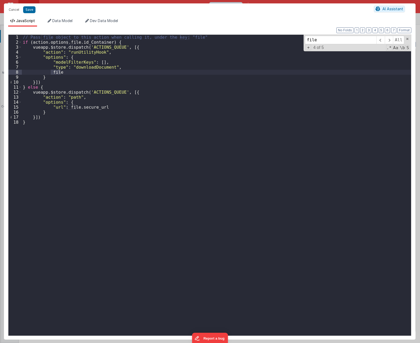
type input "file"
click at [56, 71] on div "// Pass file object to this action when calling it, under the key: "file" if ( …" at bounding box center [216, 185] width 389 height 301
click at [56, 71] on div "// Pass file object to this action when calling it, under the key: "file" if ( …" at bounding box center [216, 190] width 389 height 311
click at [390, 40] on span at bounding box center [389, 40] width 8 height 8
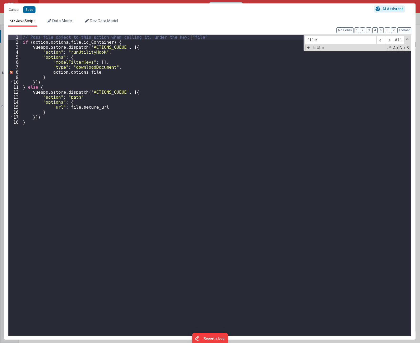
click at [228, 37] on div "// Pass file object to this action when calling it, under the key: "file" if ( …" at bounding box center [216, 190] width 389 height 311
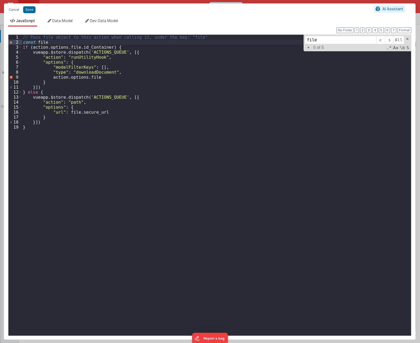
click at [193, 172] on div "// Pass file object to this action when calling it, under the key: "file" const…" at bounding box center [216, 190] width 389 height 311
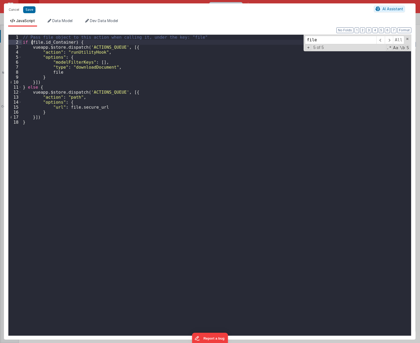
click at [212, 38] on div "// Pass file object to this action when calling it, under the key: "file" if ( …" at bounding box center [216, 190] width 389 height 311
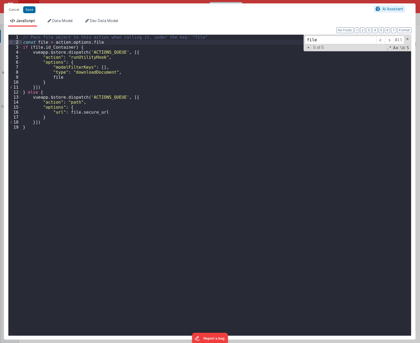
click at [40, 43] on div "// Pass file object to this action when calling it, under the key: "file" const…" at bounding box center [216, 190] width 389 height 311
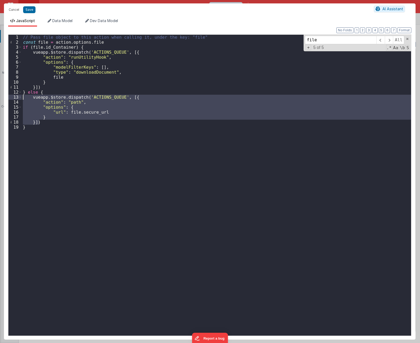
drag, startPoint x: 40, startPoint y: 121, endPoint x: 16, endPoint y: 99, distance: 33.3
click at [16, 99] on div "1 2 3 4 5 6 7 8 9 10 11 12 13 14 15 16 17 18 19 // Pass file object to this act…" at bounding box center [209, 184] width 403 height 301
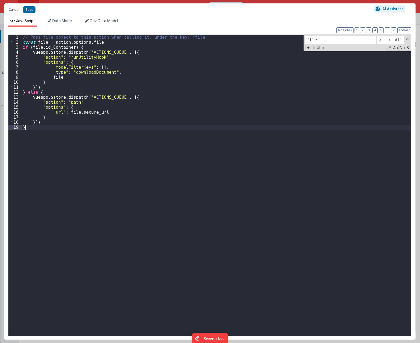
drag, startPoint x: 140, startPoint y: 173, endPoint x: 165, endPoint y: 150, distance: 34.6
click at [141, 171] on div "// Pass file object to this action when calling it, under the key: "file" const…" at bounding box center [216, 190] width 389 height 311
click at [408, 38] on span at bounding box center [408, 39] width 4 height 4
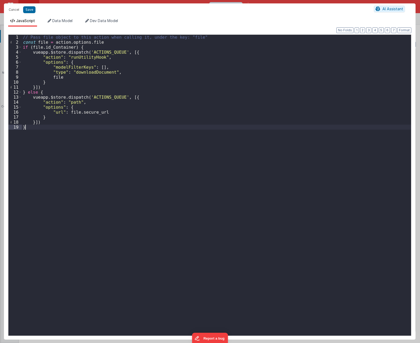
click at [86, 189] on div "// Pass file object to this action when calling it, under the key: "file" const…" at bounding box center [216, 190] width 389 height 311
drag, startPoint x: 95, startPoint y: 172, endPoint x: 98, endPoint y: 235, distance: 62.9
click at [95, 172] on div "// Pass file object to this action when calling it, under the key: "file" const…" at bounding box center [216, 190] width 389 height 311
drag, startPoint x: 83, startPoint y: 164, endPoint x: 84, endPoint y: 157, distance: 7.2
click at [83, 162] on div "// Pass file object to this action when calling it, under the key: "file" const…" at bounding box center [216, 190] width 389 height 311
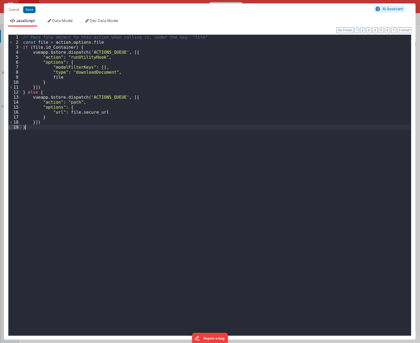
click at [88, 74] on div "// Pass file object to this action when calling it, under the key: "file" const…" at bounding box center [216, 190] width 389 height 311
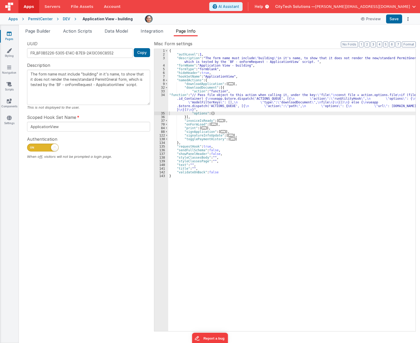
click at [215, 145] on div "{ "authLevel" : 1 , "description" : "The form name must include \" building \" …" at bounding box center [291, 193] width 247 height 289
click at [265, 215] on div "{ "authLevel" : 1 , "description" : "The form name must include \" building \" …" at bounding box center [291, 193] width 247 height 289
click at [406, 19] on icon "Options" at bounding box center [407, 19] width 7 height 0
click at [396, 40] on link "Rollback" at bounding box center [388, 40] width 46 height 10
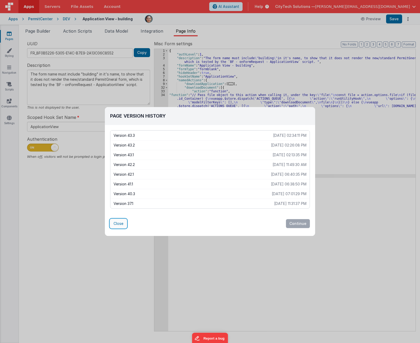
click at [120, 224] on button "Close" at bounding box center [118, 223] width 17 height 9
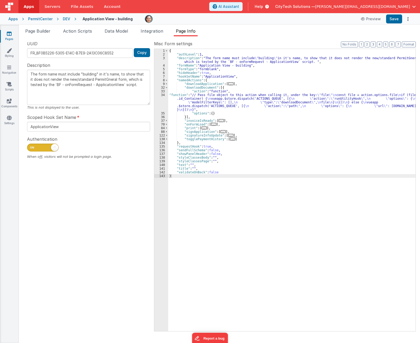
click at [113, 236] on div "UUID FR_8F0B5226-5305-E14C-B7E9-2A13C06C8552 Copy Description The form name mus…" at bounding box center [88, 185] width 131 height 290
drag, startPoint x: 105, startPoint y: 228, endPoint x: 106, endPoint y: 253, distance: 25.0
click at [106, 238] on div "UUID FR_8F0B5226-5305-E14C-B7E9-2A13C06C8552 Copy Description The form name mus…" at bounding box center [88, 185] width 131 height 290
click at [115, 238] on div "UUID FR_8F0B5226-5305-E14C-B7E9-2A13C06C8552 Copy Description The form name mus…" at bounding box center [88, 185] width 131 height 290
click at [202, 88] on div "{ "authLevel" : 1 , "description" : "The form name must include \" building \" …" at bounding box center [291, 193] width 247 height 289
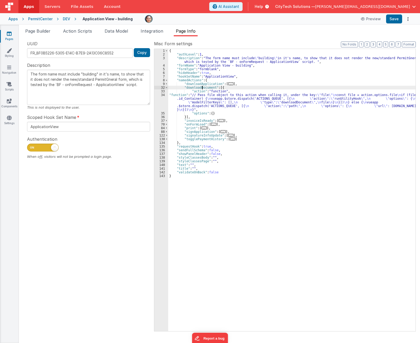
click at [202, 88] on div "{ "authLevel" : 1 , "description" : "The form name must include \" building \" …" at bounding box center [291, 193] width 247 height 289
click at [216, 100] on div "{ "authLevel" : 1 , "description" : "The form name must include \" building \" …" at bounding box center [291, 193] width 247 height 289
click at [166, 100] on div "34" at bounding box center [161, 102] width 14 height 18
click at [161, 100] on div "34" at bounding box center [161, 102] width 14 height 18
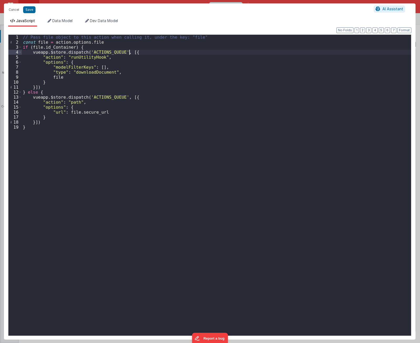
click at [160, 54] on div "// Pass file object to this action when calling it, under the key: "file" const…" at bounding box center [216, 190] width 389 height 311
click at [138, 72] on div "// Pass file object to this action when calling it, under the key: "file" const…" at bounding box center [216, 190] width 389 height 311
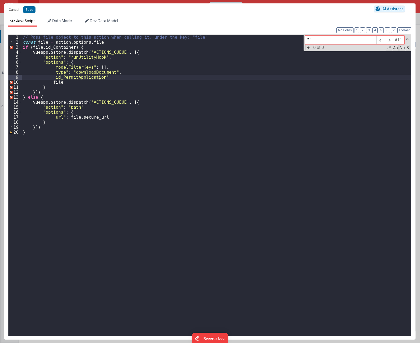
type input """"
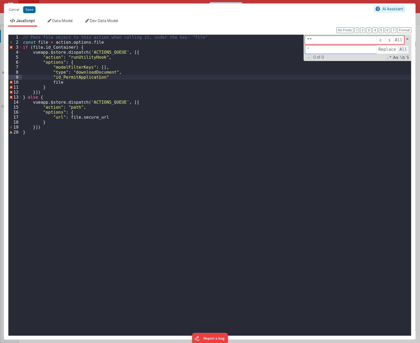
type input "'"
click at [402, 49] on span "All" at bounding box center [403, 49] width 11 height 8
click at [325, 42] on input """" at bounding box center [341, 40] width 72 height 8
click at [402, 50] on span "All" at bounding box center [403, 49] width 11 height 8
click at [391, 39] on span at bounding box center [389, 40] width 8 height 8
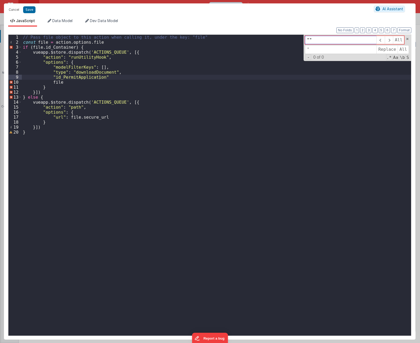
click at [360, 41] on input """" at bounding box center [341, 40] width 72 height 8
type input """
click at [404, 48] on span "All" at bounding box center [403, 49] width 11 height 8
click at [409, 39] on span at bounding box center [408, 39] width 4 height 4
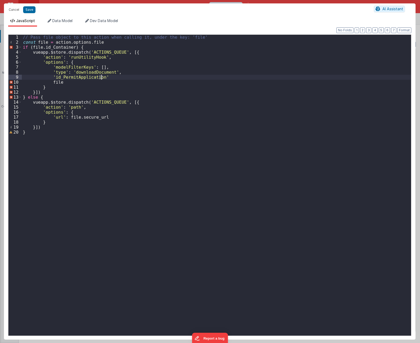
click at [136, 156] on div "// Pass file object to this action when calling it, under the key: 'file' const…" at bounding box center [216, 190] width 389 height 311
click at [120, 45] on div "// Pass file object to this action when calling it, under the key: 'file' const…" at bounding box center [216, 190] width 389 height 311
click at [122, 77] on div "// Pass file object to this action when calling it, under the key: 'file' const…" at bounding box center [216, 190] width 389 height 311
click at [343, 238] on div "// Pass file object to this action when calling it, under the key: 'file' const…" at bounding box center [216, 190] width 389 height 311
click at [141, 211] on div "// Pass file object to this action when calling it, under the key: 'file' const…" at bounding box center [216, 190] width 389 height 311
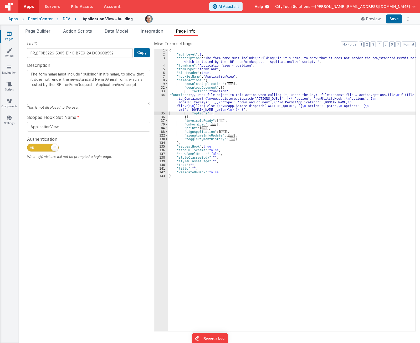
click at [222, 85] on div "{ "authLevel" : 1 , "description" : "The form name must include \" building \" …" at bounding box center [291, 193] width 247 height 289
click at [377, 196] on div "{ "authLevel" : 1 , "description" : "The form name must include \" building \" …" at bounding box center [291, 193] width 247 height 289
click at [319, 82] on div "{ "authLevel" : 1 , "description" : "The form name must include \" building \" …" at bounding box center [291, 193] width 247 height 289
click at [238, 87] on div "{ "authLevel" : 1 , "description" : "The form name must include \" building \" …" at bounding box center [291, 193] width 247 height 289
click at [232, 99] on div "{ "authLevel" : 1 , "description" : "The form name must include \" building \" …" at bounding box center [291, 193] width 247 height 289
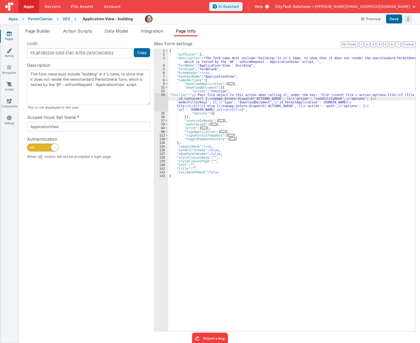
click at [409, 21] on button "Options" at bounding box center [407, 18] width 7 height 7
click at [393, 39] on link "Rollback" at bounding box center [388, 40] width 46 height 10
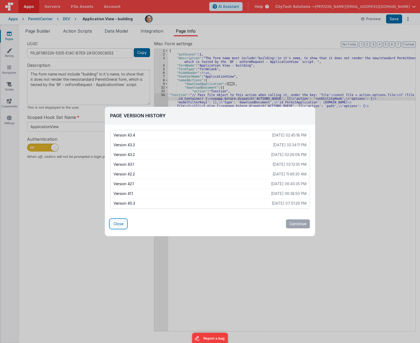
click at [116, 221] on button "Close" at bounding box center [118, 223] width 17 height 9
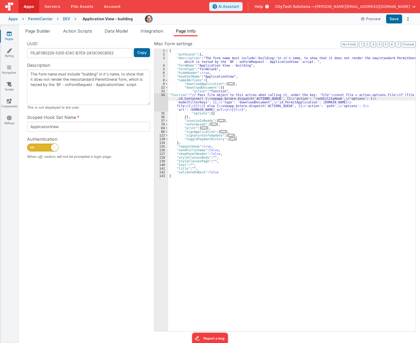
click at [206, 102] on div "{ "authLevel" : 1 , "description" : "The form name must include \" building \" …" at bounding box center [291, 193] width 247 height 289
click at [203, 88] on div "{ "authLevel" : 1 , "description" : "The form name must include \" building \" …" at bounding box center [291, 193] width 247 height 289
click at [41, 31] on span "Page Builder" at bounding box center [37, 30] width 25 height 5
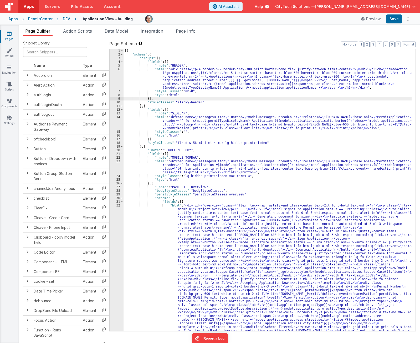
click at [254, 201] on div "[{ "schema" : { "groups" : [{ "fields" : [{ "_note" : "HEADER" , "html" : "<div…" at bounding box center [268, 260] width 288 height 422
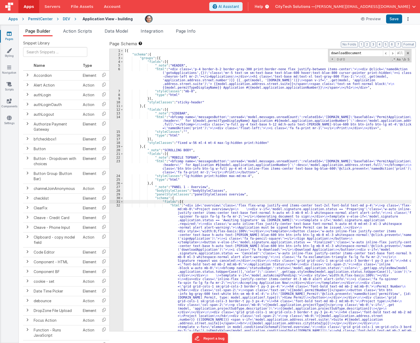
scroll to position [693, 0]
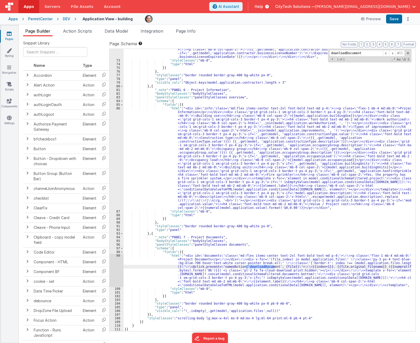
type input "downloadDocument"
click at [236, 238] on div ""html" : "<div class= \" md:flex items-center text-2xl font-bold text-md border…" at bounding box center [268, 143] width 288 height 404
click at [259, 238] on div ""html" : "<div class= \" md:flex items-center text-2xl font-bold text-md border…" at bounding box center [268, 143] width 288 height 404
click at [258, 238] on div ""html" : "<div class= \" md:flex items-center text-2xl font-bold text-md border…" at bounding box center [268, 143] width 288 height 404
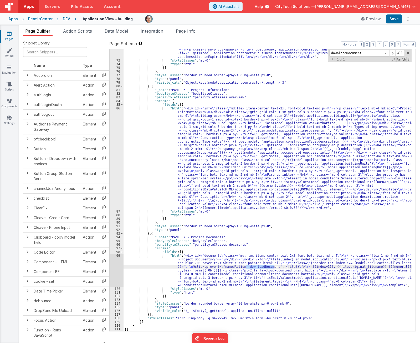
click at [341, 238] on div ""html" : "<div class= \" md:flex items-center text-2xl font-bold text-md border…" at bounding box center [268, 143] width 288 height 404
click at [263, 238] on div ""html" : "<div class= \" md:flex items-center text-2xl font-bold text-md border…" at bounding box center [268, 143] width 288 height 404
click at [188, 32] on span "Page Info" at bounding box center [186, 30] width 20 height 5
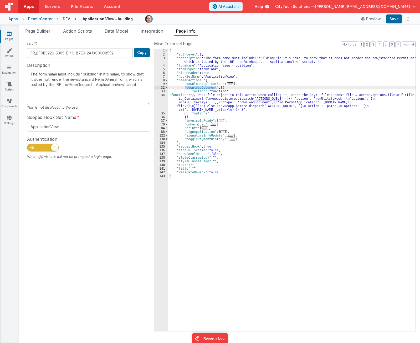
click at [242, 87] on div "{ "authLevel" : 1 , "description" : "The form name must include \" building \" …" at bounding box center [291, 193] width 247 height 289
click at [239, 96] on div "{ "authLevel" : 1 , "description" : "The form name must include \" building \" …" at bounding box center [291, 193] width 247 height 289
click at [160, 103] on div "34" at bounding box center [161, 102] width 14 height 18
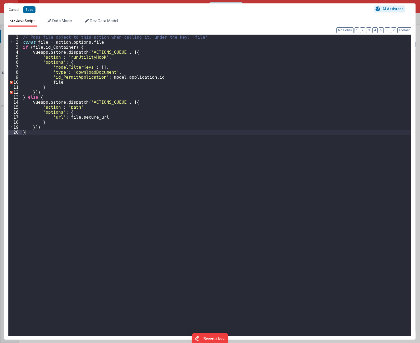
click at [240, 38] on div "// Pass file object to this action when calling it, under the key: 'file' const…" at bounding box center [216, 190] width 389 height 311
click at [160, 78] on div "// Pass file object to this action when calling it, under the key: 'file' const…" at bounding box center [216, 190] width 389 height 311
drag, startPoint x: 85, startPoint y: 42, endPoint x: 53, endPoint y: 42, distance: 32.6
click at [53, 42] on div "// Pass file object to this action when calling it, under the key: 'file' const…" at bounding box center [216, 190] width 389 height 311
click at [201, 36] on div "// Pass file object to this action when calling it, under the key: 'file' const…" at bounding box center [216, 190] width 389 height 311
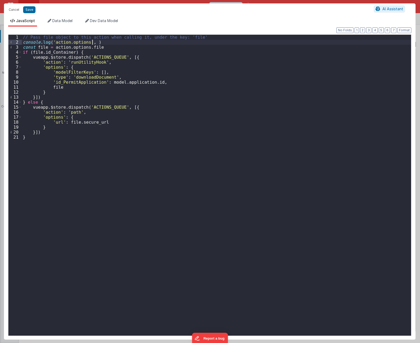
paste textarea
click at [115, 50] on div "// Pass file object to this action when calling it, under the key: 'file' if ( …" at bounding box center [216, 190] width 389 height 311
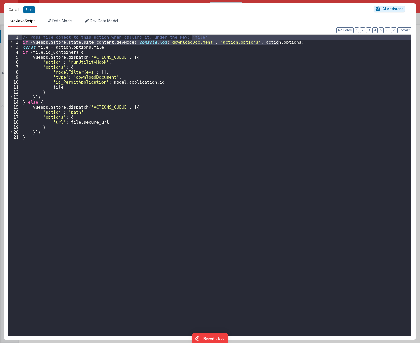
drag, startPoint x: 287, startPoint y: 41, endPoint x: 288, endPoint y: 35, distance: 5.5
click at [288, 35] on div "// Pass file object to this action when calling it, under the key: 'file' if ( …" at bounding box center [216, 190] width 389 height 311
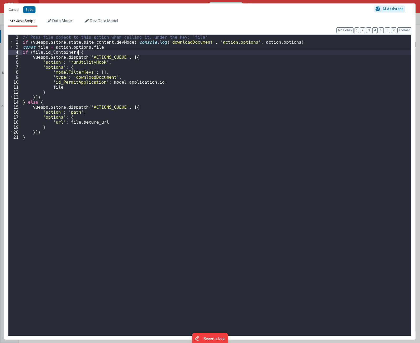
click at [139, 52] on div "// Pass file object to this action when calling it, under the key: 'file' if ( …" at bounding box center [216, 190] width 389 height 311
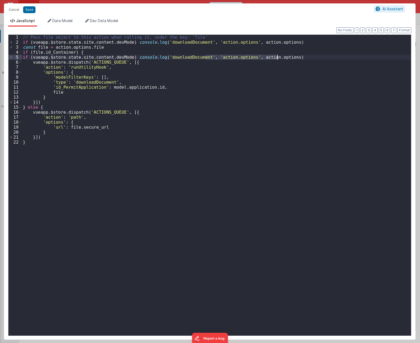
drag, startPoint x: 205, startPoint y: 57, endPoint x: 277, endPoint y: 57, distance: 72.0
click at [277, 57] on div "// Pass file object to this action when calling it, under the key: 'file' if ( …" at bounding box center [216, 190] width 389 height 311
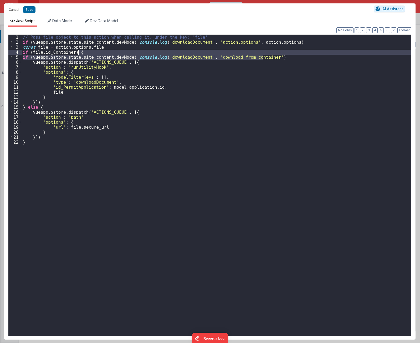
drag, startPoint x: 271, startPoint y: 58, endPoint x: 271, endPoint y: 53, distance: 4.8
click at [271, 53] on div "// Pass file object to this action when calling it, under the key: 'file' if ( …" at bounding box center [216, 190] width 389 height 311
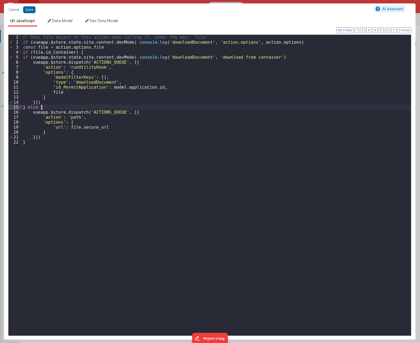
click at [154, 108] on div "// Pass file object to this action when calling it, under the key: 'file' if ( …" at bounding box center [216, 190] width 389 height 311
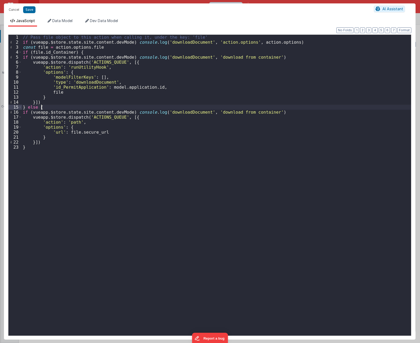
click at [76, 109] on div "// Pass file object to this action when calling it, under the key: 'file' if ( …" at bounding box center [216, 190] width 389 height 311
drag, startPoint x: 102, startPoint y: 133, endPoint x: 79, endPoint y: 133, distance: 23.1
click at [79, 133] on div "// Pass file object to this action when calling it, under the key: 'file' if ( …" at bounding box center [216, 190] width 389 height 311
click at [68, 132] on div "// Pass file object to this action when calling it, under the key: 'file' if ( …" at bounding box center [216, 190] width 389 height 311
click at [256, 113] on div "// Pass file object to this action when calling it, under the key: 'file' if ( …" at bounding box center [216, 190] width 389 height 311
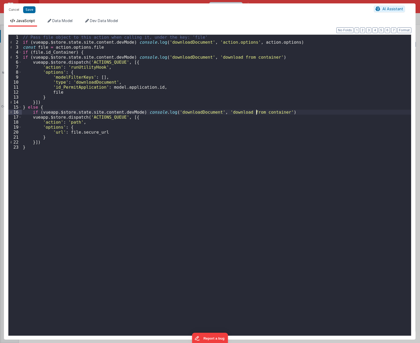
click at [256, 113] on div "// Pass file object to this action when calling it, under the key: 'file' if ( …" at bounding box center [216, 190] width 389 height 311
drag, startPoint x: 245, startPoint y: 155, endPoint x: 243, endPoint y: 142, distance: 13.5
click at [245, 155] on div "// Pass file object to this action when calling it, under the key: 'file' if ( …" at bounding box center [216, 190] width 389 height 311
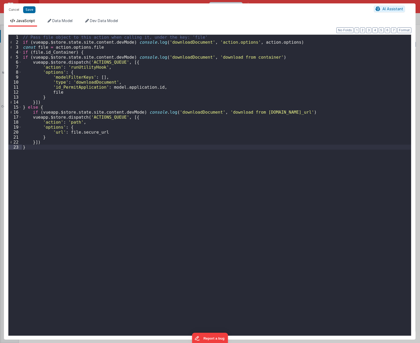
click at [231, 112] on div "// Pass file object to this action when calling it, under the key: 'file' if ( …" at bounding box center [216, 190] width 389 height 311
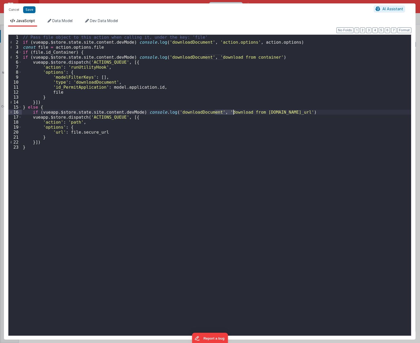
click at [231, 112] on div "// Pass file object to this action when calling it, under the key: 'file' if ( …" at bounding box center [216, 190] width 389 height 311
click at [172, 167] on div "// Pass file object to this action when calling it, under the key: 'file' if ( …" at bounding box center [216, 190] width 389 height 311
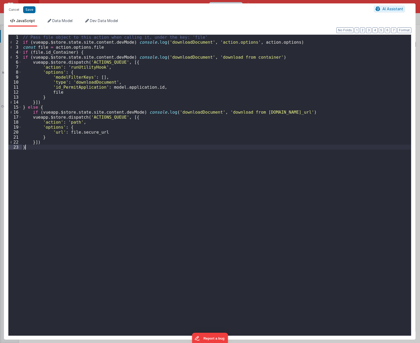
click at [64, 108] on div "// Pass file object to this action when calling it, under the key: 'file' if ( …" at bounding box center [216, 190] width 389 height 311
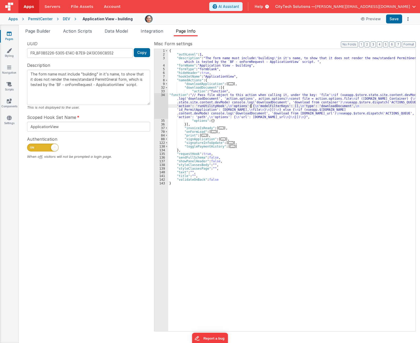
click at [251, 107] on div "{ "authLevel" : 1 , "description" : "The form name must include \" building \" …" at bounding box center [291, 193] width 247 height 289
click at [202, 97] on div "{ "authLevel" : 1 , "description" : "The form name must include \" building \" …" at bounding box center [291, 193] width 247 height 289
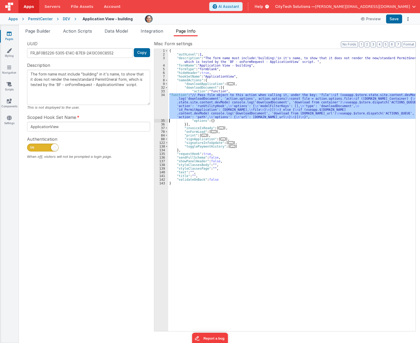
click at [159, 102] on div "34" at bounding box center [161, 106] width 14 height 26
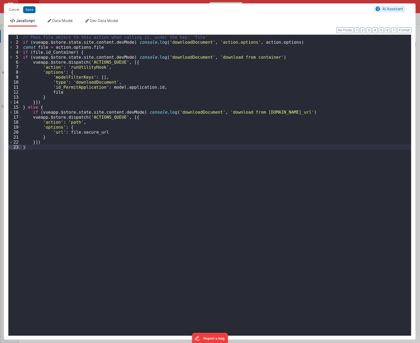
click at [123, 72] on div "// Pass file object to this action when calling it, under the key: 'file' if ( …" at bounding box center [216, 190] width 389 height 311
click at [117, 91] on div "// Pass file object to this action when calling it, under the key: 'file' if ( …" at bounding box center [216, 190] width 389 height 311
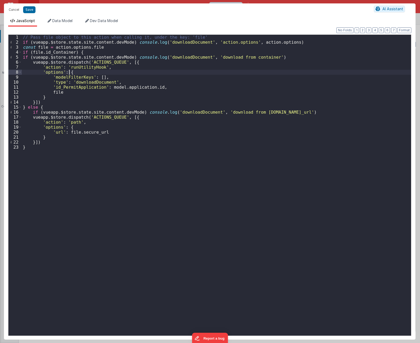
click at [101, 70] on div "// Pass file object to this action when calling it, under the key: 'file' if ( …" at bounding box center [216, 190] width 389 height 311
click at [142, 61] on div "// Pass file object to this action when calling it, under the key: 'file' if ( …" at bounding box center [216, 190] width 389 height 311
click at [41, 48] on div "// Pass file object to this action when calling it, under the key: 'file' if ( …" at bounding box center [216, 190] width 389 height 311
click at [102, 53] on div "// Pass file object to this action when calling it, under the key: 'file' if ( …" at bounding box center [216, 190] width 389 height 311
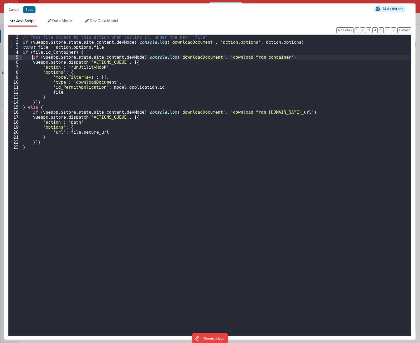
click at [60, 193] on div "// Pass file object to this action when calling it, under the key: 'file' if ( …" at bounding box center [216, 190] width 389 height 311
click at [51, 52] on div "// Pass file object to this action when calling it, under the key: 'file' if ( …" at bounding box center [216, 190] width 389 height 311
click at [51, 51] on div "// Pass file object to this action when calling it, under the key: 'file' if ( …" at bounding box center [216, 190] width 389 height 311
click at [89, 53] on div "// Pass file object to this action when calling it, under the key: 'file' if ( …" at bounding box center [216, 190] width 389 height 311
click at [137, 63] on div "// Pass file object to this action when calling it, under the key: 'file' if ( …" at bounding box center [216, 190] width 389 height 311
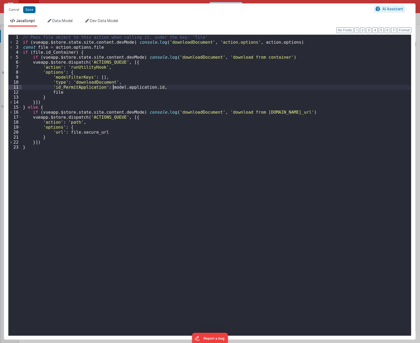
click at [113, 89] on div "// Pass file object to this action when calling it, under the key: 'file' if ( …" at bounding box center [216, 190] width 389 height 311
click at [138, 88] on div "// Pass file object to this action when calling it, under the key: 'file' if ( …" at bounding box center [216, 190] width 389 height 311
drag, startPoint x: 138, startPoint y: 88, endPoint x: 145, endPoint y: 86, distance: 7.2
click at [139, 88] on div "// Pass file object to this action when calling it, under the key: 'file' if ( …" at bounding box center [216, 190] width 389 height 311
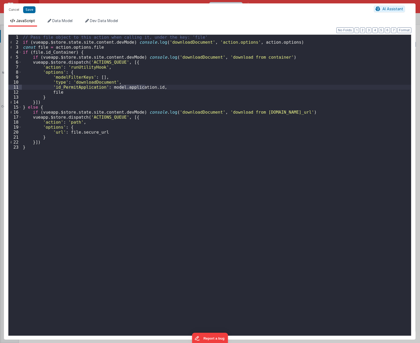
click at [151, 87] on div "// Pass file object to this action when calling it, under the key: 'file' if ( …" at bounding box center [216, 190] width 389 height 311
click at [120, 72] on div "// Pass file object to this action when calling it, under the key: 'file' if ( …" at bounding box center [216, 190] width 389 height 311
click at [54, 91] on div "// Pass file object to this action when calling it, under the key: 'file' if ( …" at bounding box center [216, 190] width 389 height 311
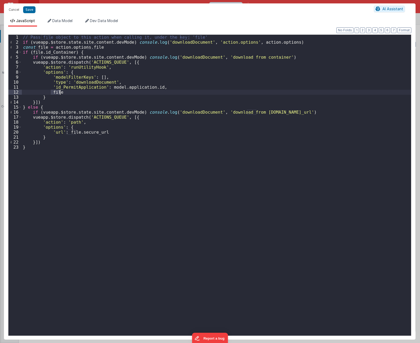
click at [47, 97] on div "// Pass file object to this action when calling it, under the key: 'file' if ( …" at bounding box center [216, 190] width 389 height 311
click at [386, 238] on div "// Pass file object to this action when calling it, under the key: 'file' if ( …" at bounding box center [216, 190] width 389 height 311
click at [170, 224] on div "// Pass file object to this action when calling it, under the key: 'file' if ( …" at bounding box center [216, 190] width 389 height 311
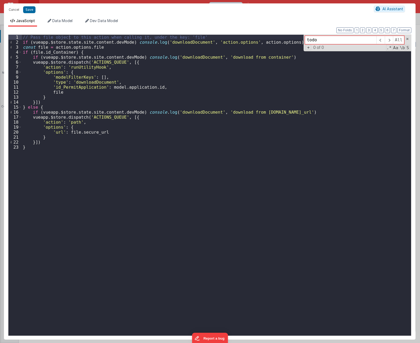
type input "todo"
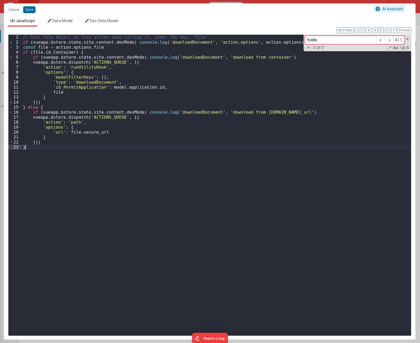
click at [161, 220] on div "// Pass file object to this action when calling it, under the key: 'file' if ( …" at bounding box center [216, 190] width 389 height 311
click at [407, 39] on span at bounding box center [408, 39] width 4 height 4
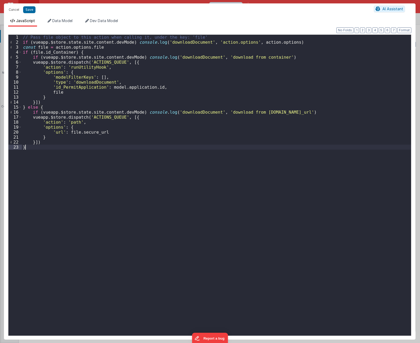
click at [216, 214] on div "// Pass file object to this action when calling it, under the key: 'file' if ( …" at bounding box center [216, 190] width 389 height 311
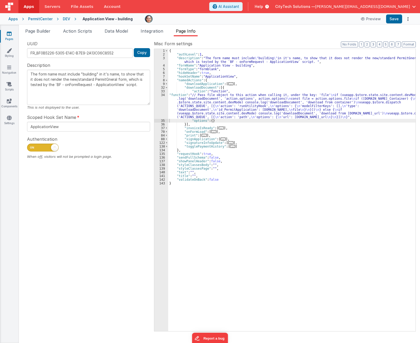
click at [242, 125] on div "{ "authLevel" : 1 , "description" : "The form name must include \" building \" …" at bounding box center [291, 193] width 247 height 289
click at [409, 18] on button "Options" at bounding box center [407, 18] width 7 height 7
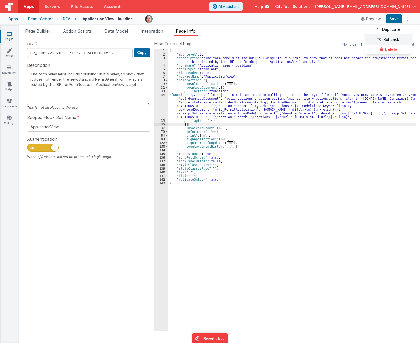
click at [395, 39] on link "Rollback" at bounding box center [388, 40] width 46 height 10
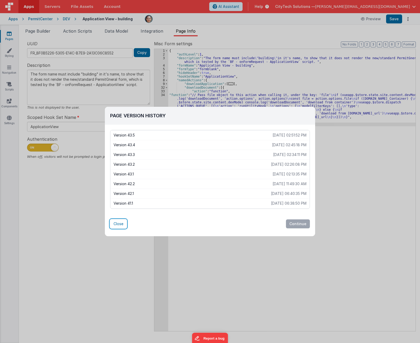
drag, startPoint x: 116, startPoint y: 224, endPoint x: 108, endPoint y: 228, distance: 8.7
click at [116, 224] on button "Close" at bounding box center [118, 223] width 17 height 9
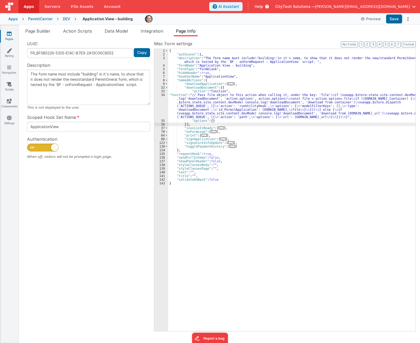
click at [78, 238] on div "UUID FR_8F0B5226-5305-E14C-B7E9-2A13C06C8552 Copy Description The form name mus…" at bounding box center [88, 185] width 131 height 290
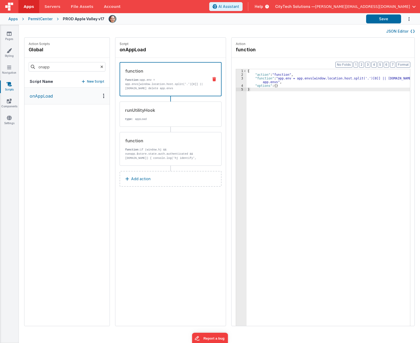
click at [303, 81] on div "{ "action" : "function" , "function" : "app.env = app.envs[window.location.host…" at bounding box center [331, 209] width 169 height 280
click at [300, 76] on div "{ "action" : "function" , "function" : "app.env = app.envs[window.location.host…" at bounding box center [331, 209] width 169 height 280
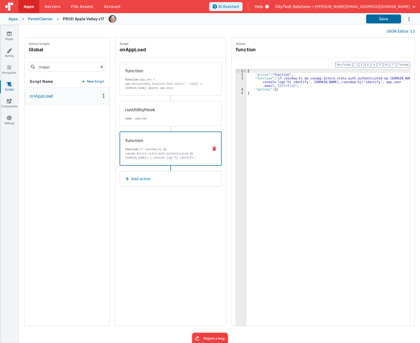
click at [169, 147] on div "function function: if (window.hj && vueapp.$store.state.auth.authenticated && […" at bounding box center [162, 148] width 84 height 23
click at [295, 98] on div "{ "action" : "function" , "function" : "if (window.hj && vueapp.$store.state.au…" at bounding box center [331, 209] width 169 height 280
click at [306, 80] on div "{ "action" : "function" , "function" : "if (window.hj && vueapp.$store.state.au…" at bounding box center [331, 209] width 169 height 280
click at [77, 226] on div "onAppLoad" at bounding box center [66, 207] width 85 height 238
click at [313, 82] on div "{ "action" : "function" , "function" : "if (window.hj && vueapp.$store.state.au…" at bounding box center [331, 209] width 169 height 280
